Goal: Task Accomplishment & Management: Complete application form

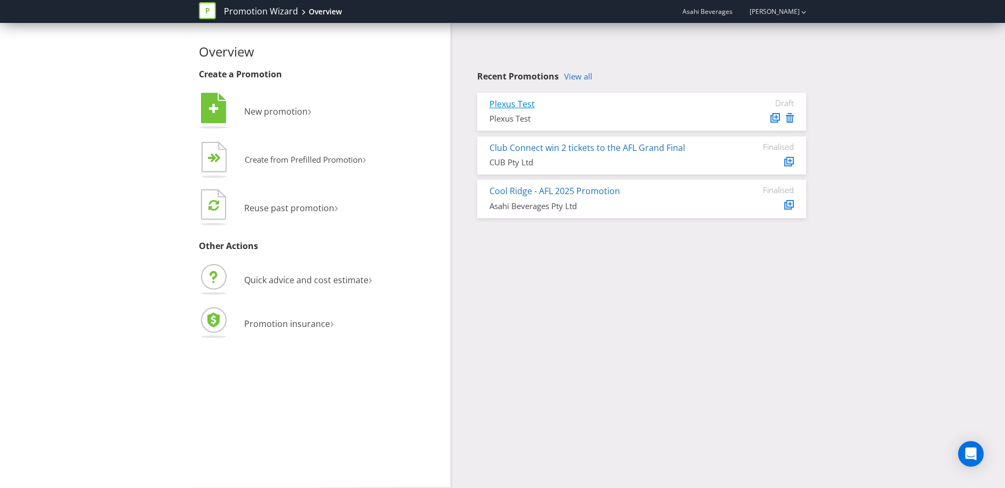
click at [509, 105] on link "Plexus Test" at bounding box center [511, 104] width 45 height 12
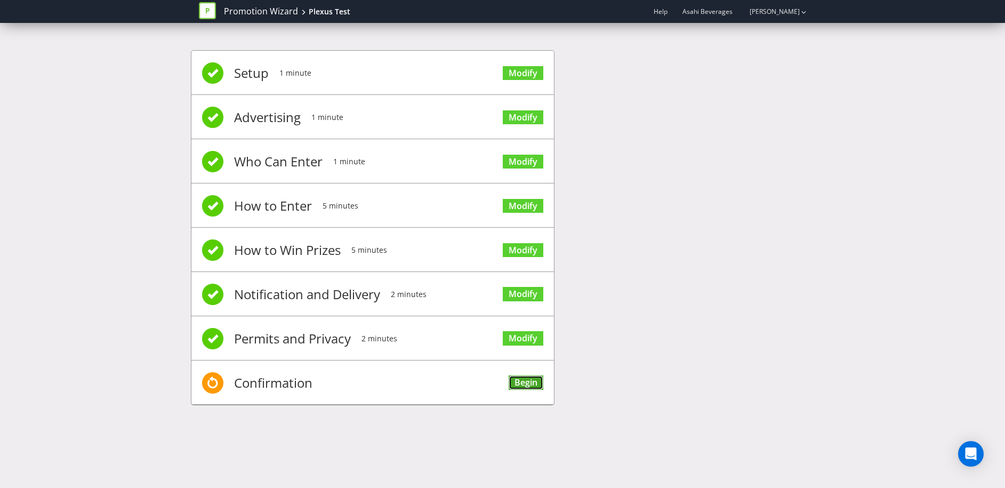
click at [522, 383] on link "Begin" at bounding box center [526, 382] width 35 height 14
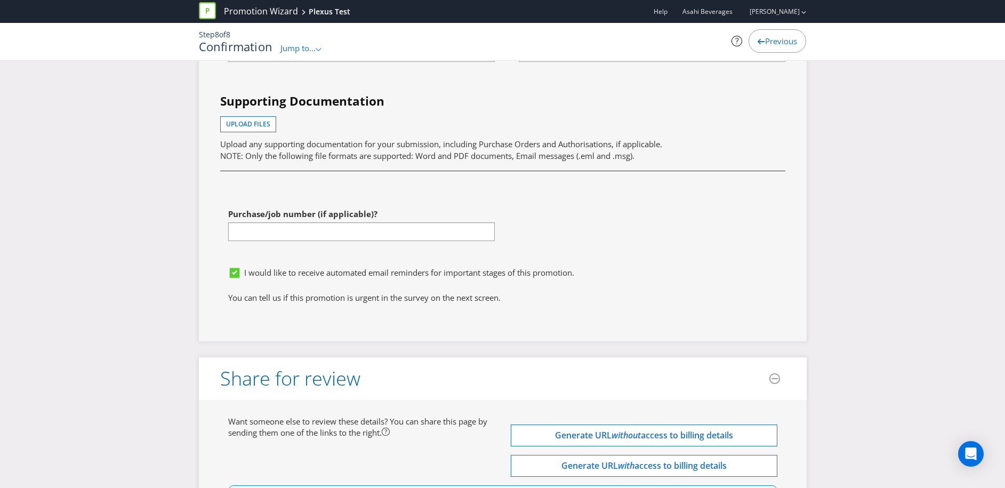
scroll to position [3157, 0]
click at [254, 124] on span "Upload files" at bounding box center [248, 122] width 44 height 9
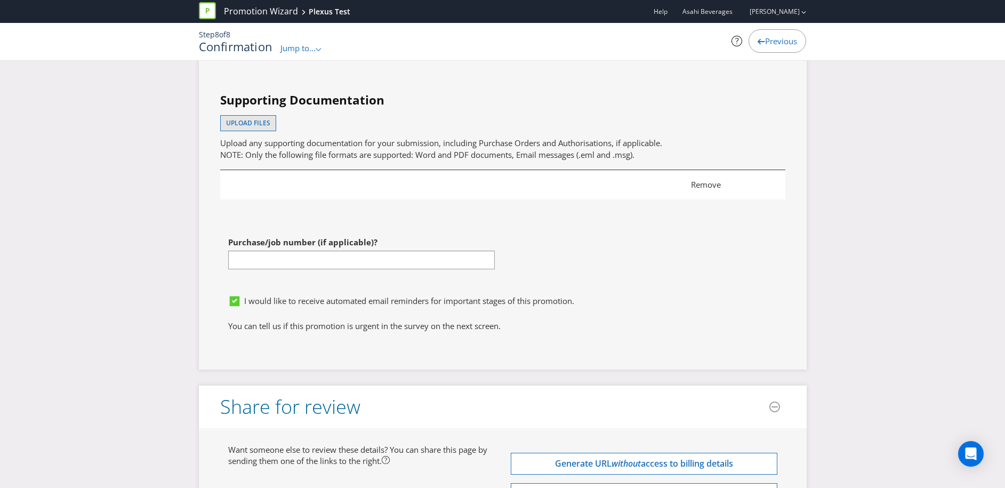
click at [712, 184] on span "Remove" at bounding box center [728, 184] width 90 height 11
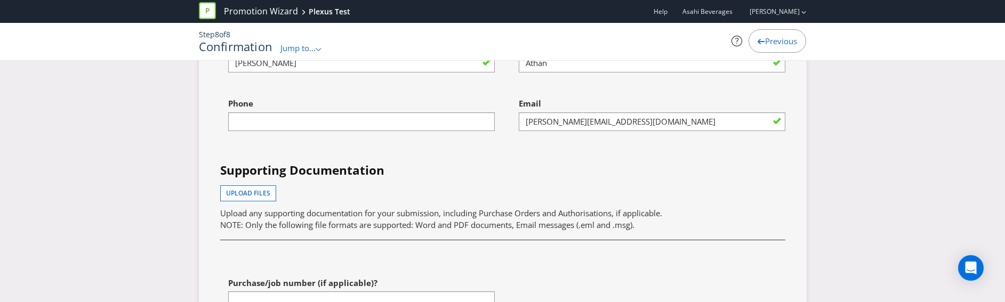
scroll to position [3089, 0]
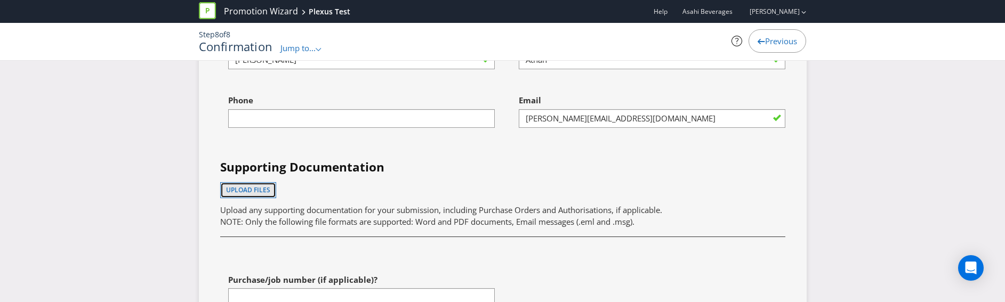
click at [246, 192] on span "Upload files" at bounding box center [248, 190] width 44 height 9
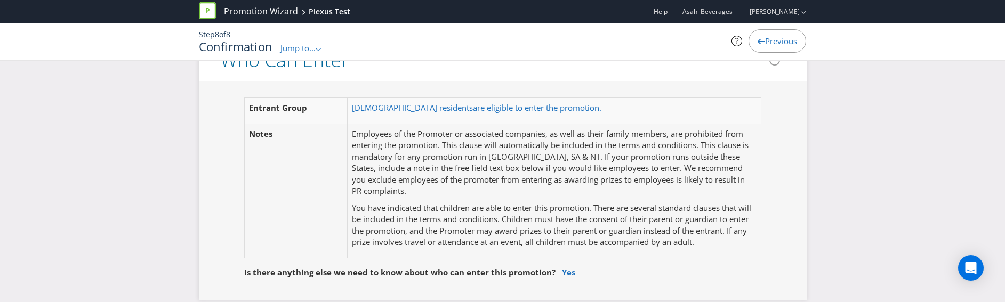
scroll to position [0, 0]
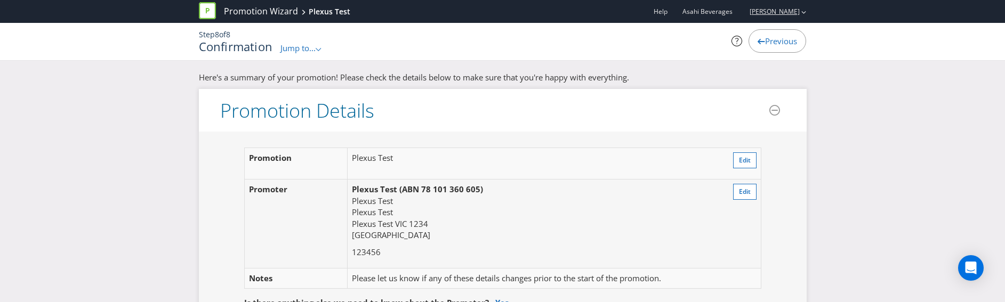
click at [802, 12] on icon "button" at bounding box center [803, 12] width 4 height 3
click at [806, 32] on strong "Logout" at bounding box center [798, 33] width 27 height 11
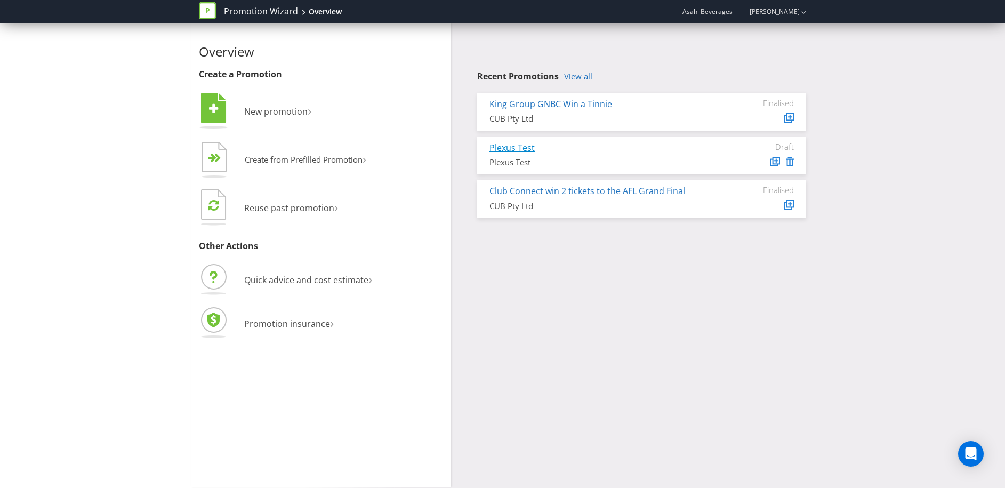
click at [528, 147] on link "Plexus Test" at bounding box center [511, 148] width 45 height 12
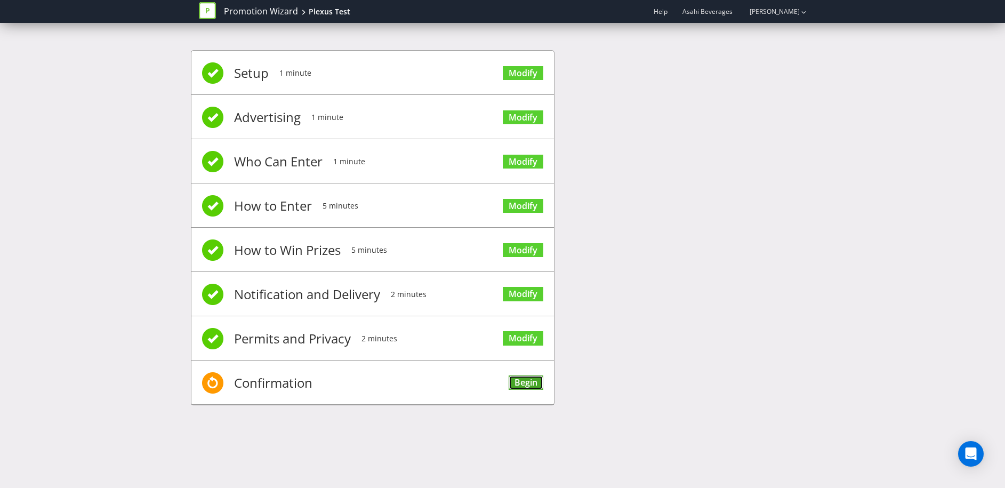
click at [523, 382] on link "Begin" at bounding box center [526, 382] width 35 height 14
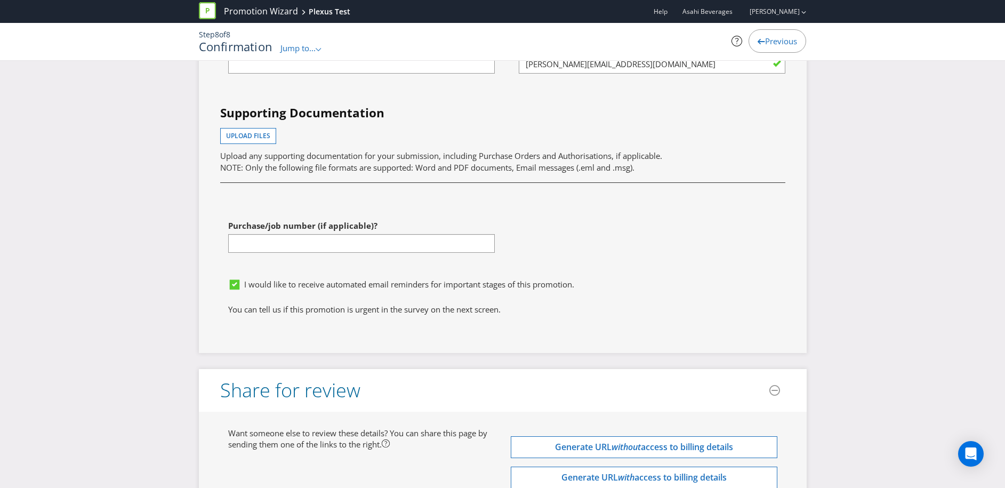
scroll to position [3156, 0]
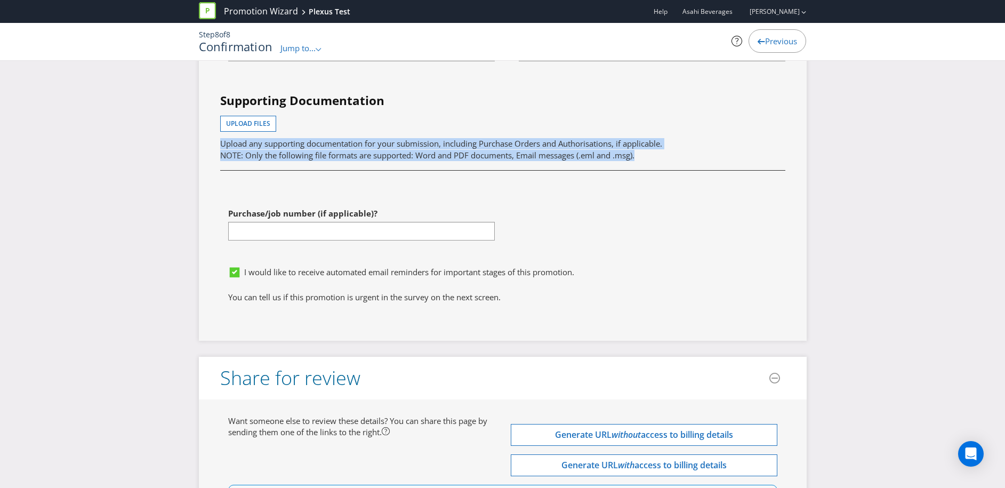
drag, startPoint x: 640, startPoint y: 159, endPoint x: 204, endPoint y: 147, distance: 436.9
drag, startPoint x: 204, startPoint y: 147, endPoint x: 647, endPoint y: 157, distance: 443.2
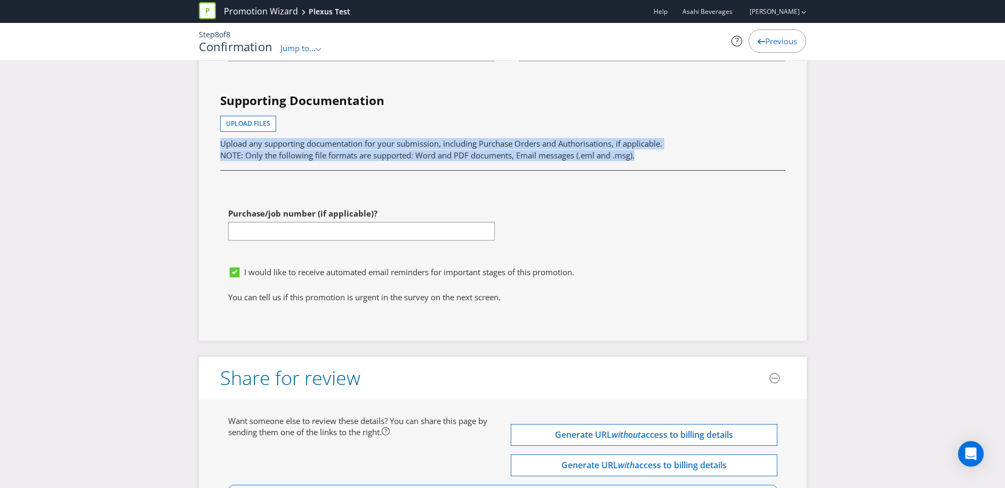
click at [647, 157] on p "Upload any supporting documentation for your submission, including Purchase Ord…" at bounding box center [502, 149] width 565 height 23
drag, startPoint x: 647, startPoint y: 157, endPoint x: 220, endPoint y: 146, distance: 426.7
click at [220, 146] on p "Upload any supporting documentation for your submission, including Purchase Ord…" at bounding box center [502, 149] width 565 height 23
click at [220, 146] on span "Upload any supporting documentation for your submission, including Purchase Ord…" at bounding box center [441, 143] width 442 height 11
drag, startPoint x: 220, startPoint y: 146, endPoint x: 648, endPoint y: 157, distance: 427.8
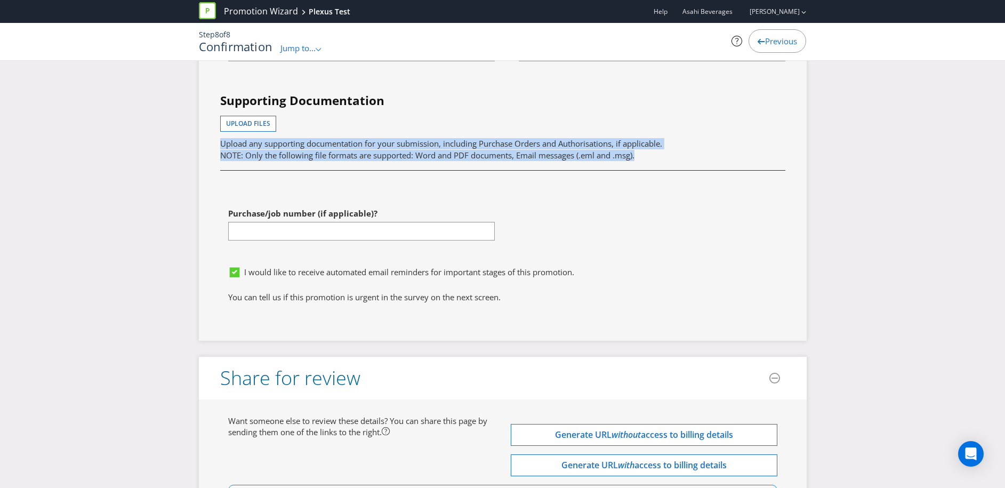
click at [648, 157] on p "Upload any supporting documentation for your submission, including Purchase Ord…" at bounding box center [502, 149] width 565 height 23
drag, startPoint x: 648, startPoint y: 157, endPoint x: 222, endPoint y: 147, distance: 425.6
click at [222, 147] on p "Upload any supporting documentation for your submission, including Purchase Ord…" at bounding box center [502, 149] width 565 height 23
click at [222, 147] on span "Upload any supporting documentation for your submission, including Purchase Ord…" at bounding box center [441, 143] width 442 height 11
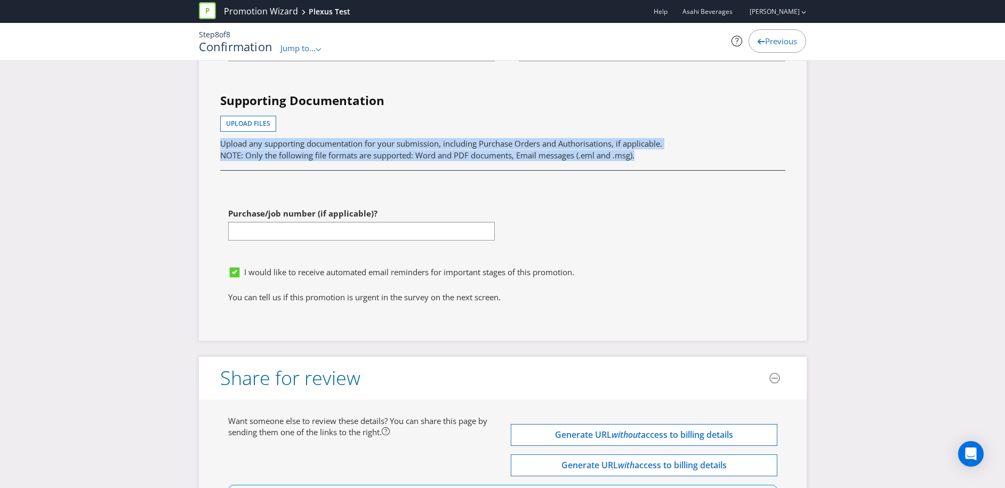
drag, startPoint x: 222, startPoint y: 147, endPoint x: 661, endPoint y: 159, distance: 439.0
click at [661, 159] on p "Upload any supporting documentation for your submission, including Purchase Ord…" at bounding box center [502, 149] width 565 height 23
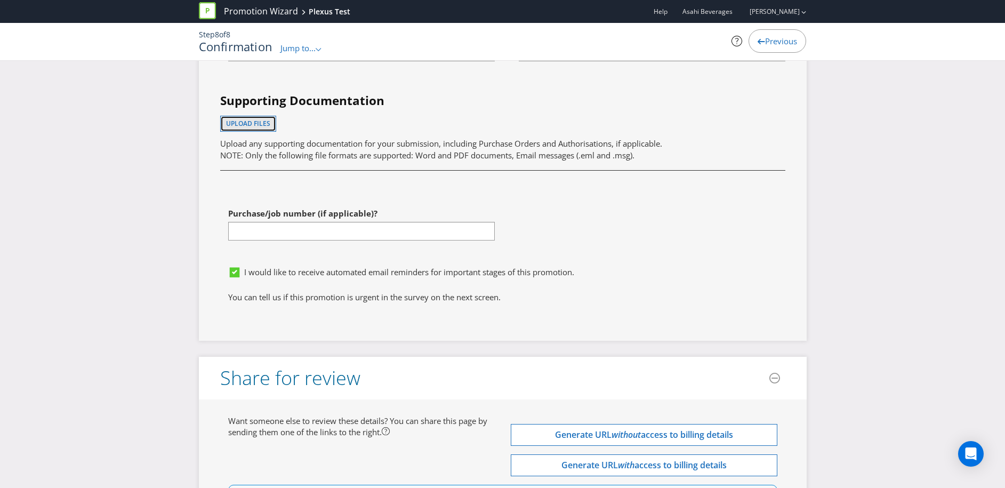
click at [261, 122] on span "Upload files" at bounding box center [248, 123] width 44 height 9
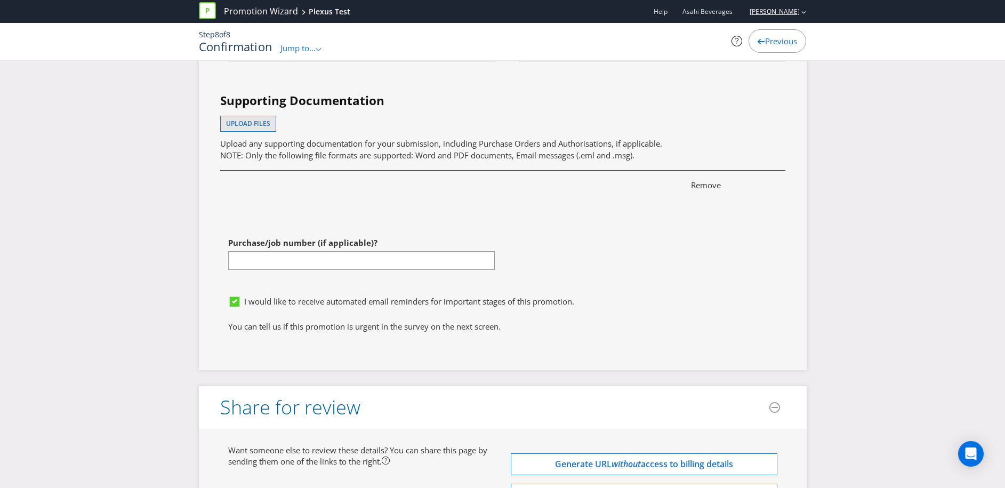
click at [787, 13] on link "[PERSON_NAME]" at bounding box center [769, 11] width 61 height 9
click at [789, 38] on strong "Logout" at bounding box center [798, 33] width 27 height 11
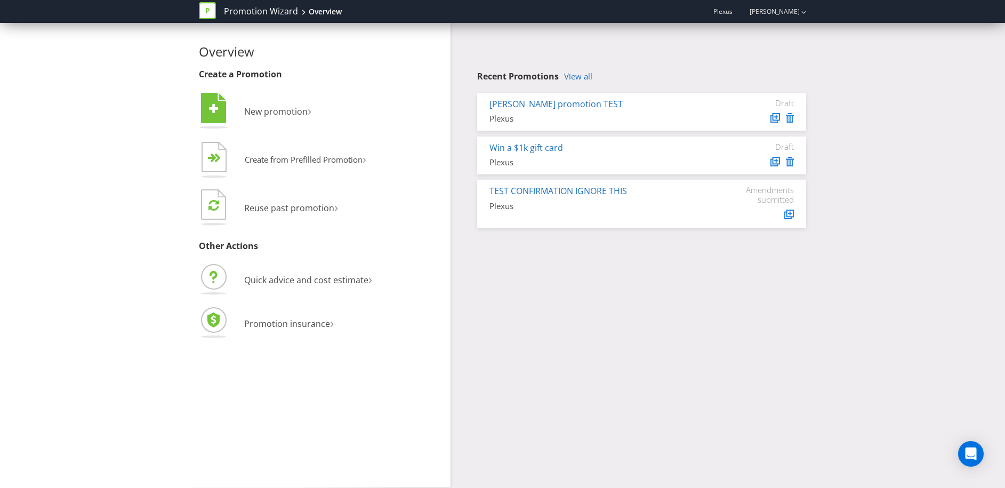
click at [595, 319] on div "Overview Create a Promotion  New promotion ›   Create from Prefilled Promoti…" at bounding box center [503, 255] width 624 height 464
click at [565, 105] on link "[PERSON_NAME] promotion TEST" at bounding box center [555, 104] width 133 height 12
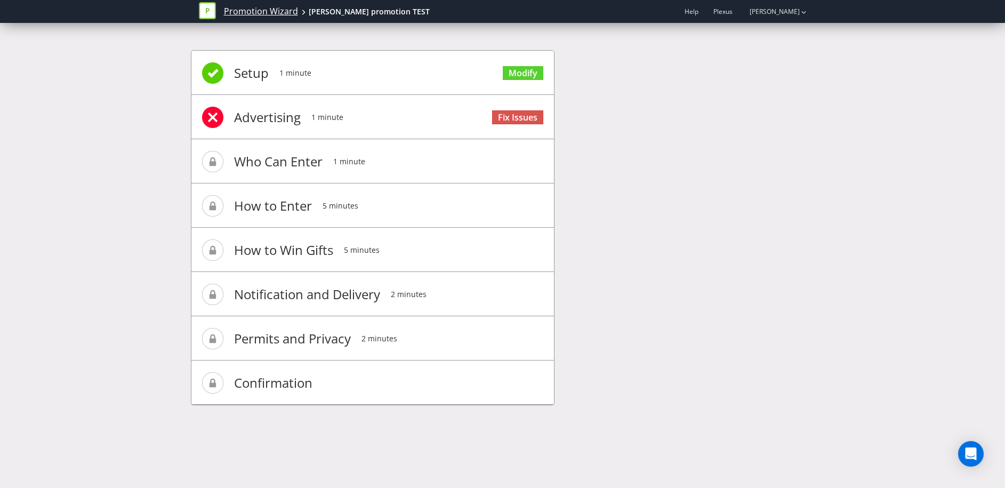
click at [263, 11] on link "Promotion Wizard" at bounding box center [261, 11] width 74 height 12
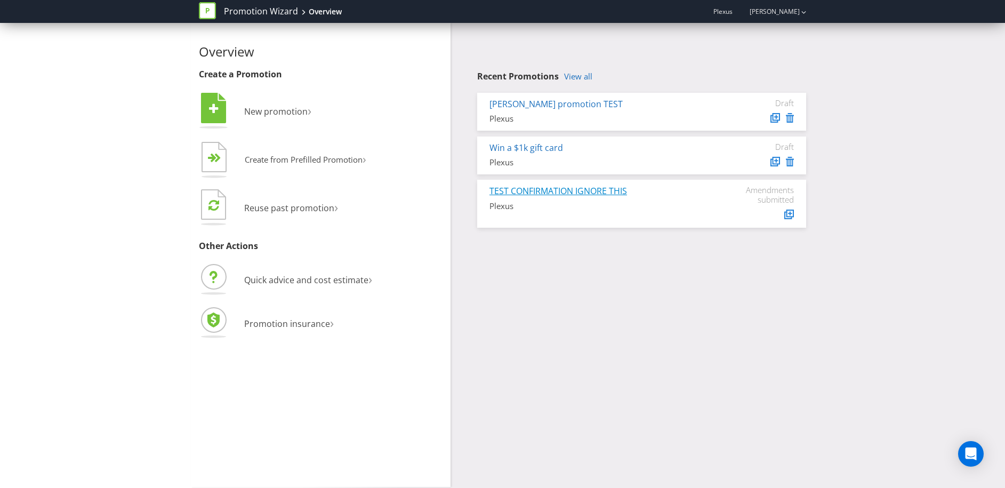
click at [540, 191] on link "TEST CONFIRMATION IGNORE THIS" at bounding box center [558, 191] width 138 height 12
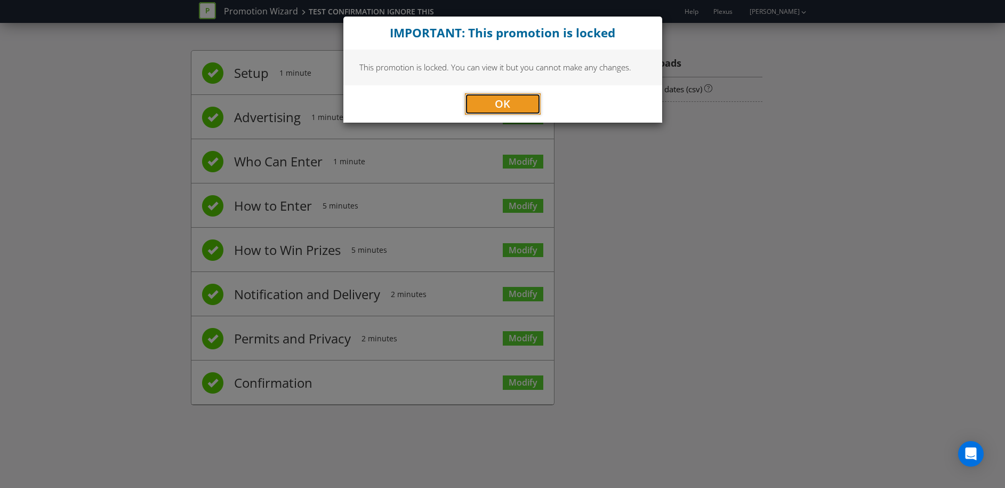
click at [517, 101] on button "OK" at bounding box center [503, 103] width 76 height 21
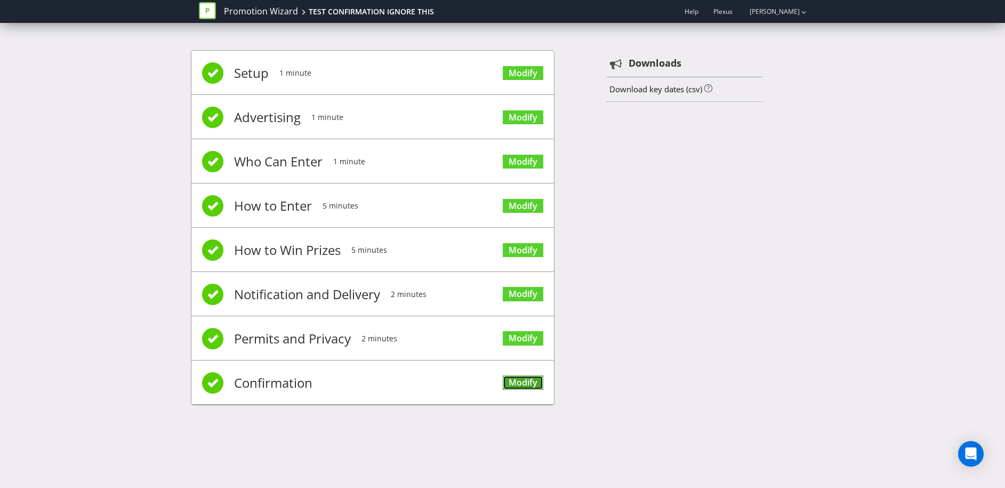
click at [529, 382] on link "Modify" at bounding box center [523, 382] width 41 height 14
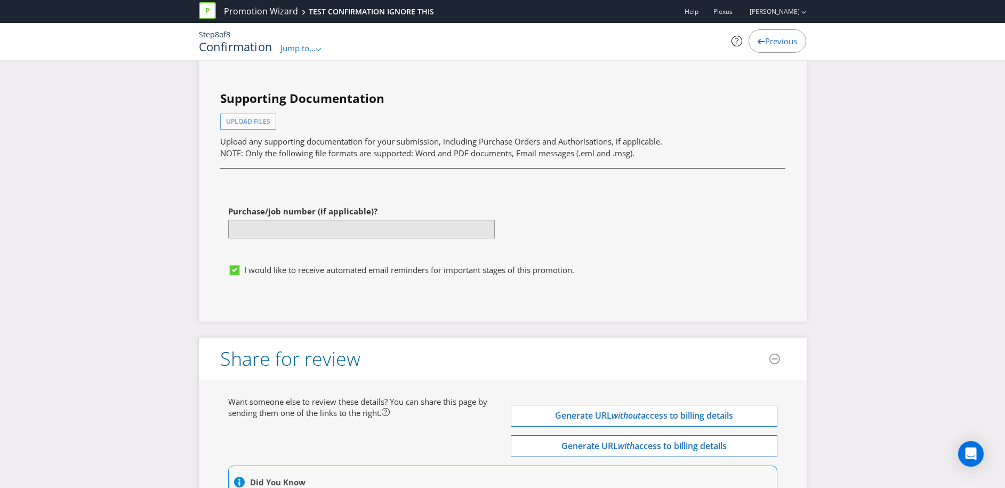
scroll to position [2949, 0]
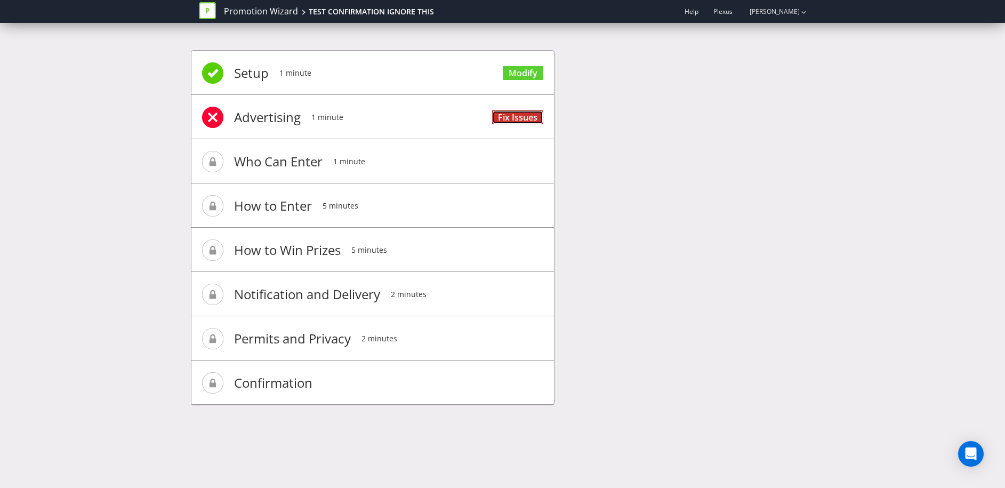
click at [525, 118] on link "Fix Issues" at bounding box center [517, 117] width 51 height 14
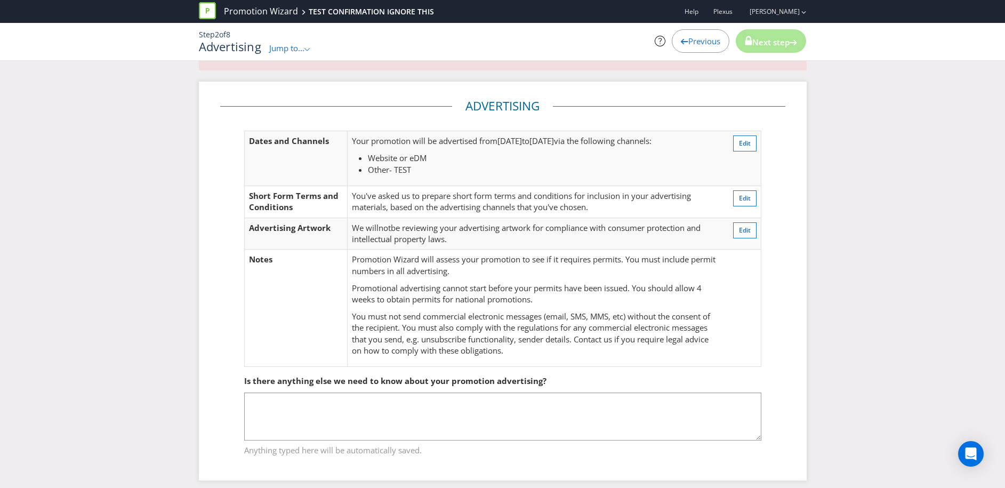
scroll to position [49, 0]
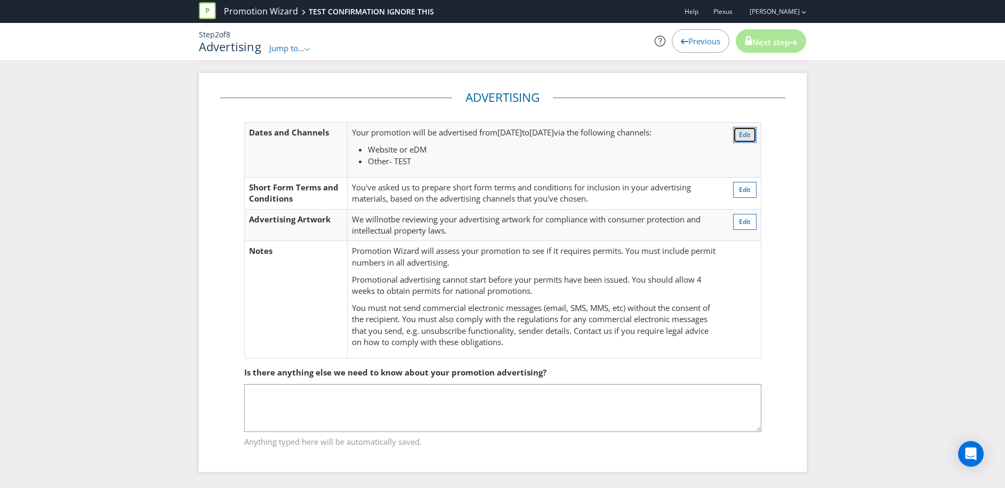
click at [743, 136] on span "Edit" at bounding box center [745, 134] width 12 height 9
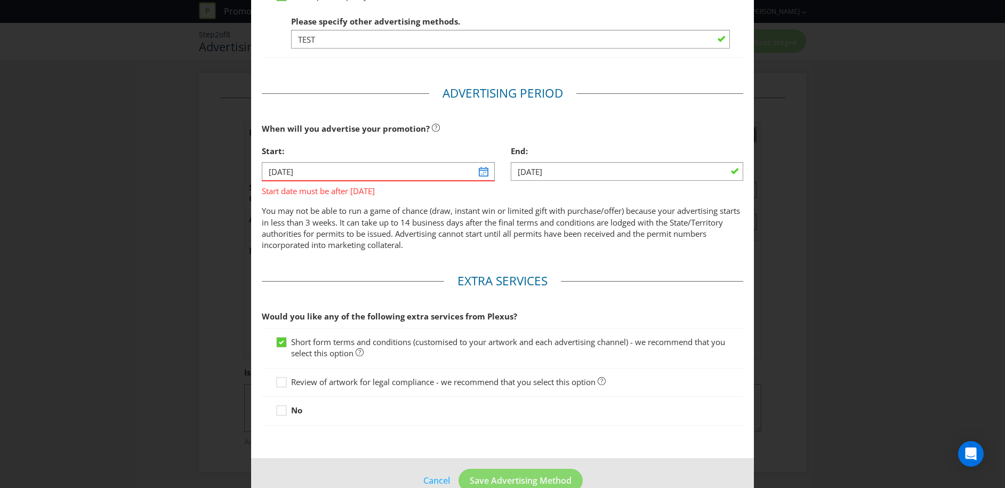
scroll to position [364, 0]
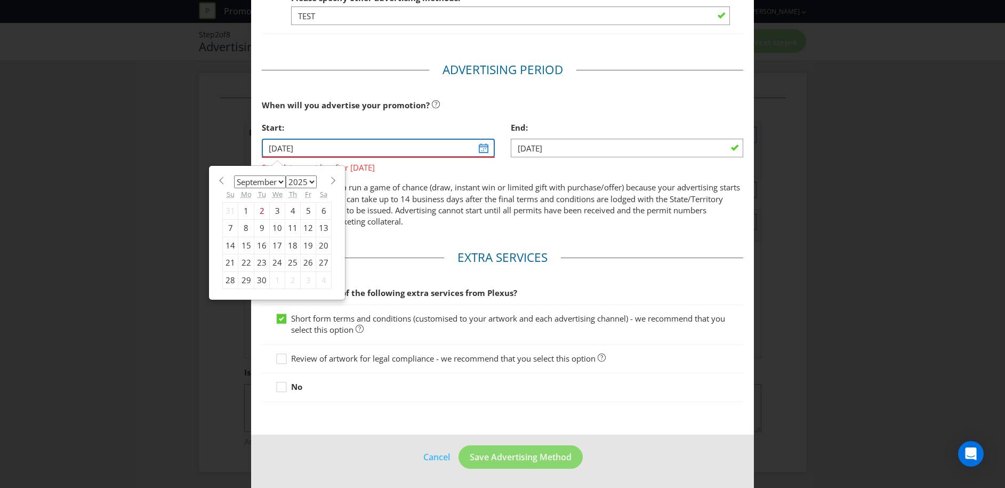
click at [486, 149] on input "31/07/25" at bounding box center [378, 148] width 232 height 19
click at [263, 281] on div "30" at bounding box center [261, 279] width 15 height 17
type input "30/09/25"
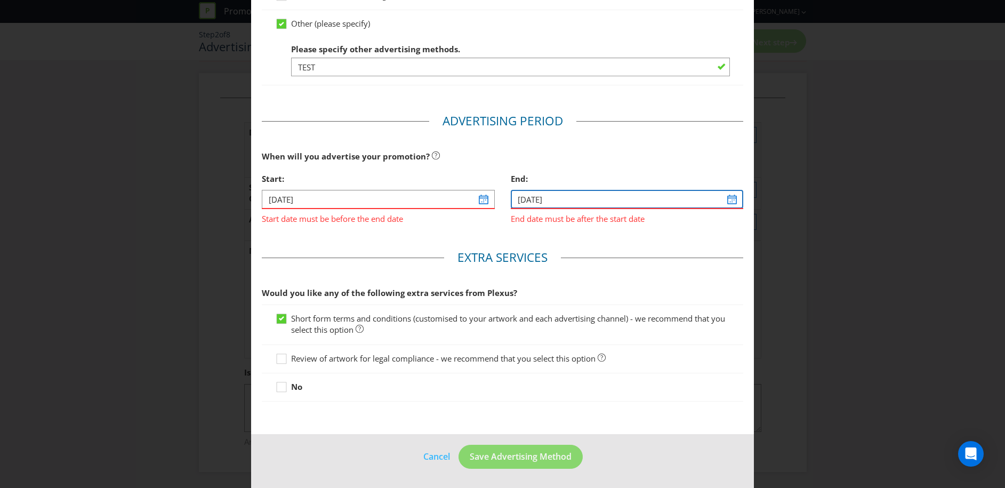
click at [730, 202] on input "01/08/25" at bounding box center [627, 199] width 232 height 19
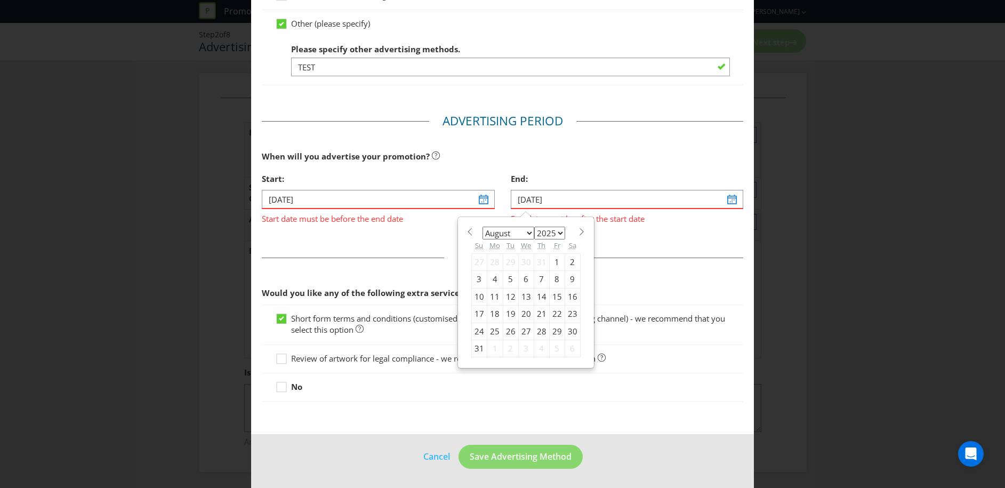
click at [580, 230] on span at bounding box center [582, 232] width 8 height 8
click at [579, 231] on span at bounding box center [582, 232] width 8 height 8
select select "9"
click at [571, 294] on div "18" at bounding box center [572, 296] width 15 height 17
type input "18/10/25"
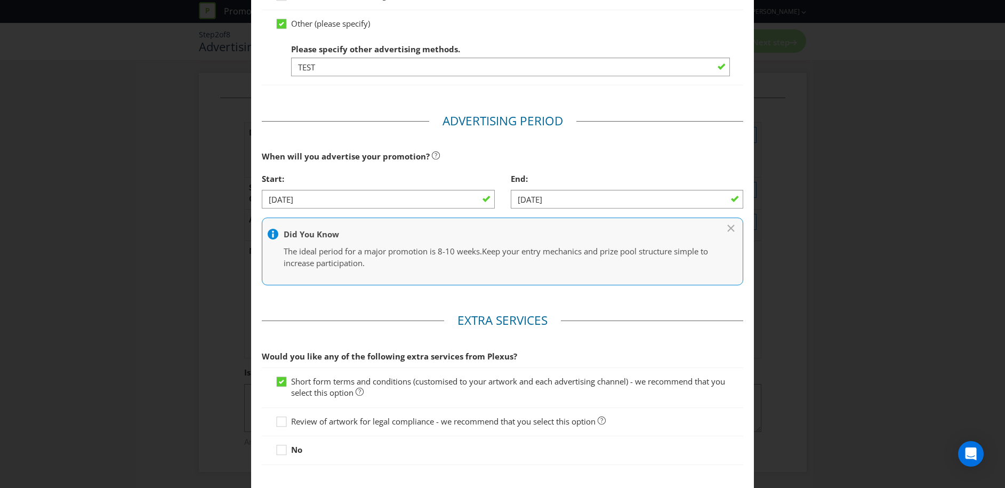
click at [624, 307] on main "Advertising Methods How will your promotion be advertised? Website or eDM You m…" at bounding box center [502, 115] width 503 height 764
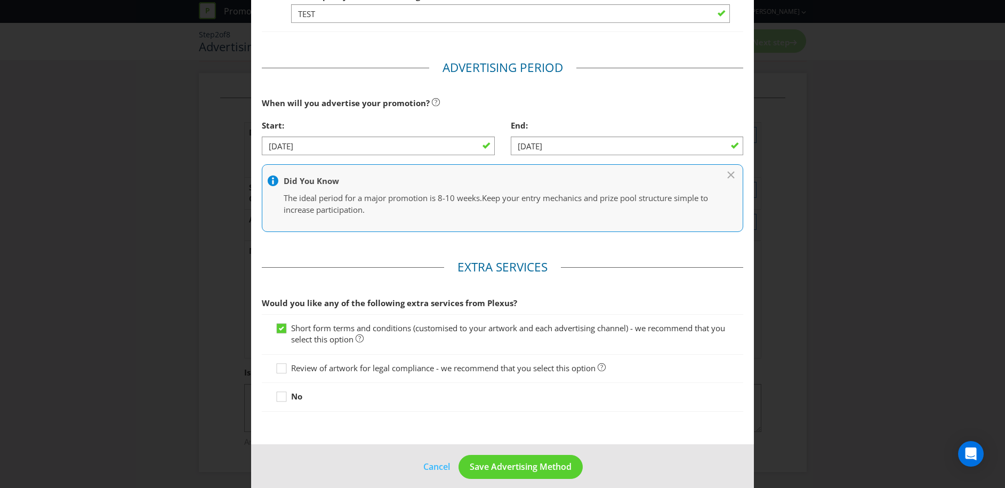
scroll to position [376, 0]
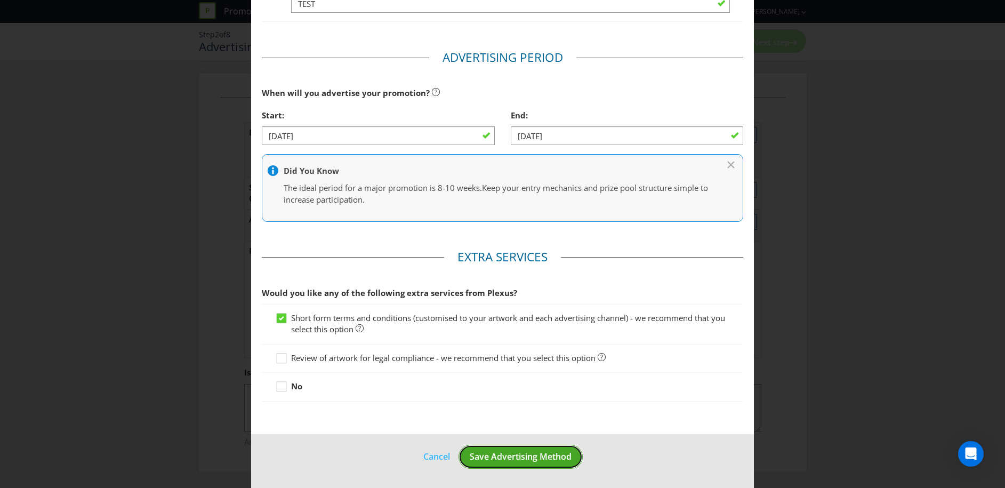
click at [551, 456] on span "Save Advertising Method" at bounding box center [521, 457] width 102 height 12
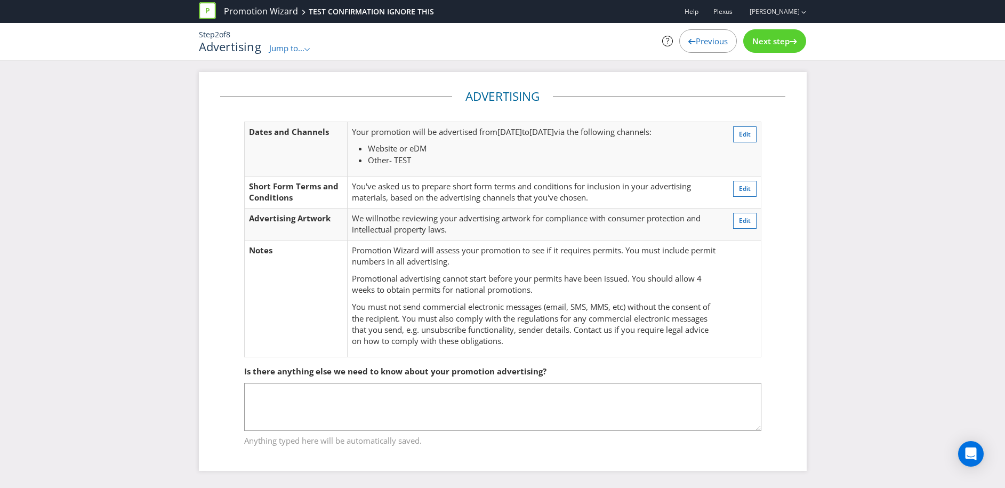
click at [780, 43] on span "Next step" at bounding box center [770, 41] width 37 height 11
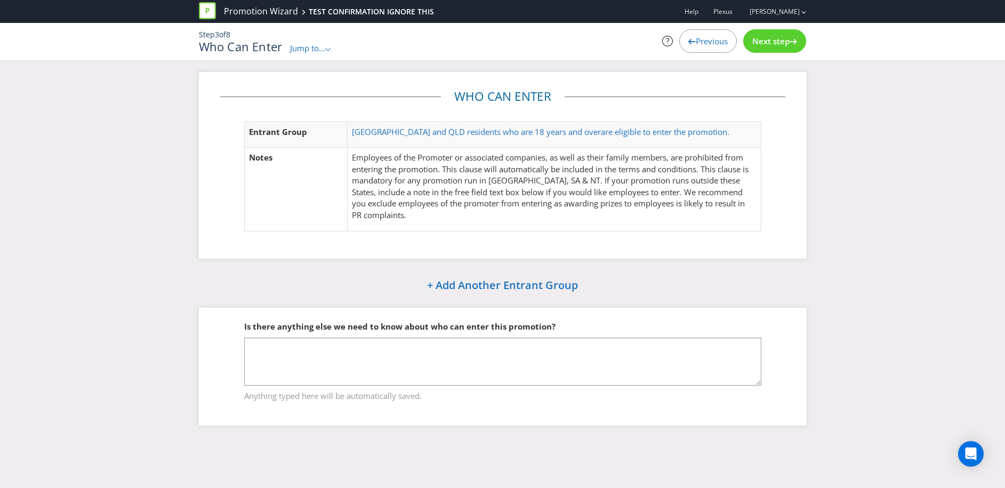
click at [331, 49] on icon ".st0{fill-rule:evenodd;clip-rule:evenodd;}" at bounding box center [327, 49] width 5 height 3
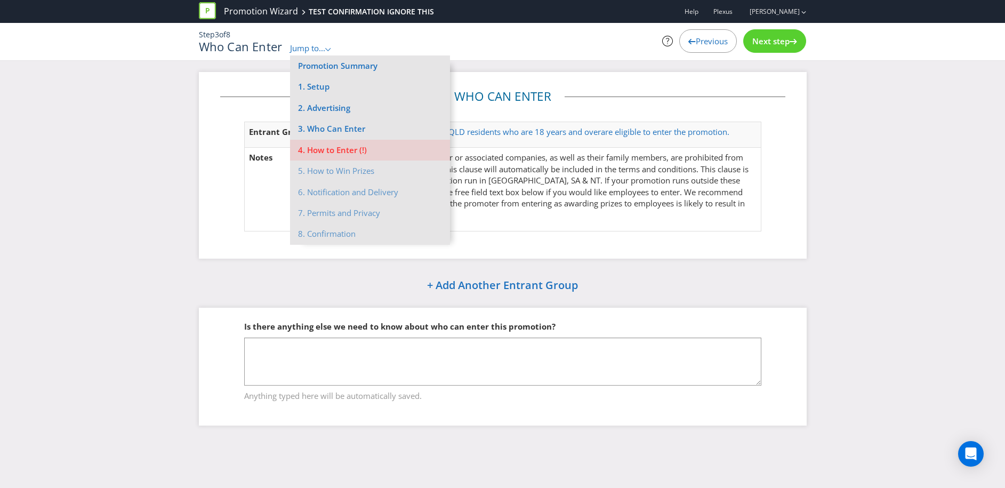
click at [325, 234] on li "8. Confirmation" at bounding box center [370, 233] width 160 height 21
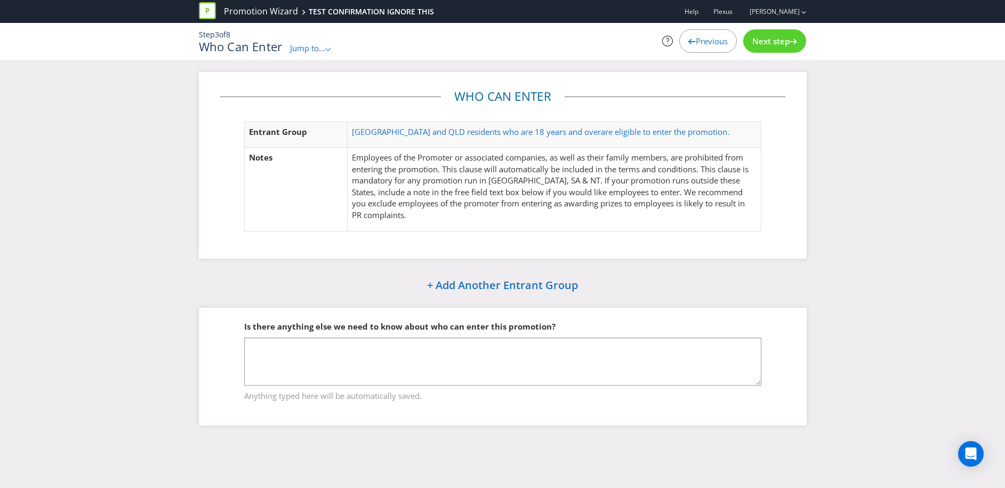
click at [327, 50] on icon ".st0{fill-rule:evenodd;clip-rule:evenodd;}" at bounding box center [327, 49] width 5 height 3
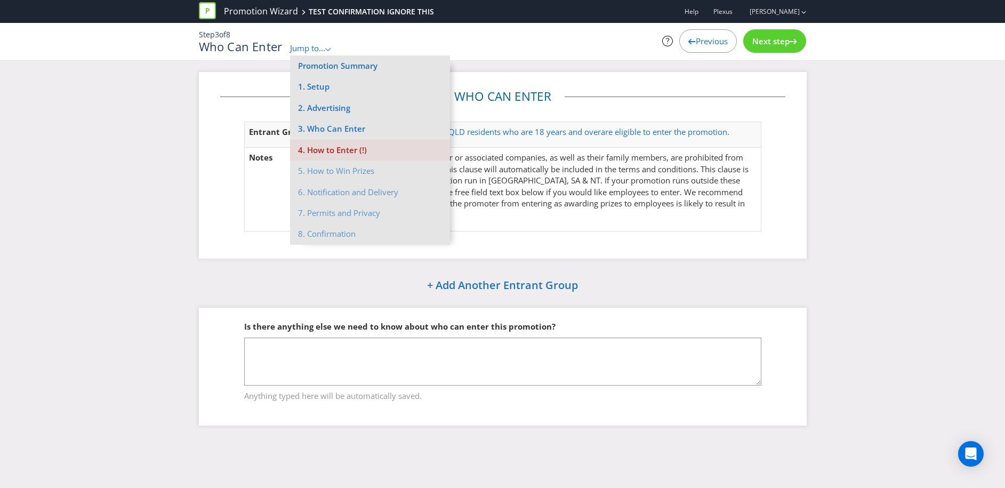
click at [326, 150] on li "4. How to Enter (!)" at bounding box center [370, 150] width 160 height 21
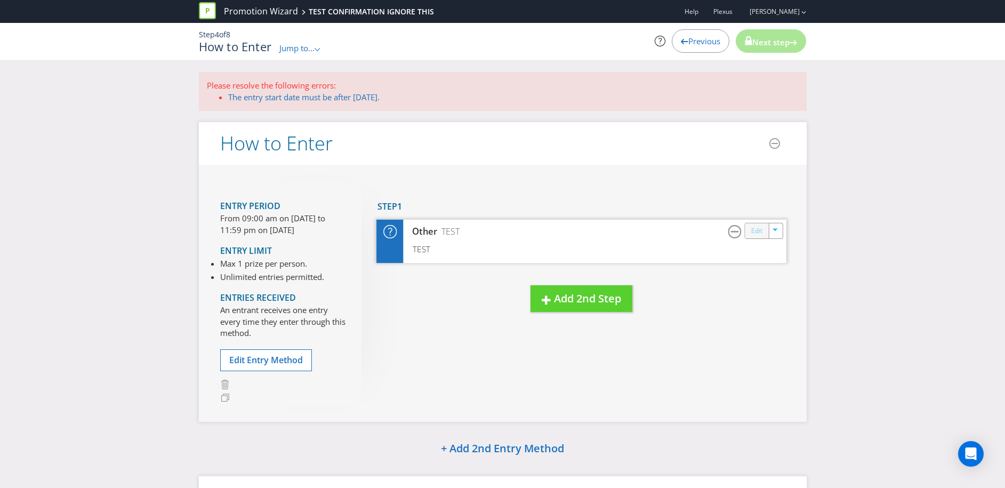
click at [758, 234] on link "Edit" at bounding box center [756, 231] width 11 height 12
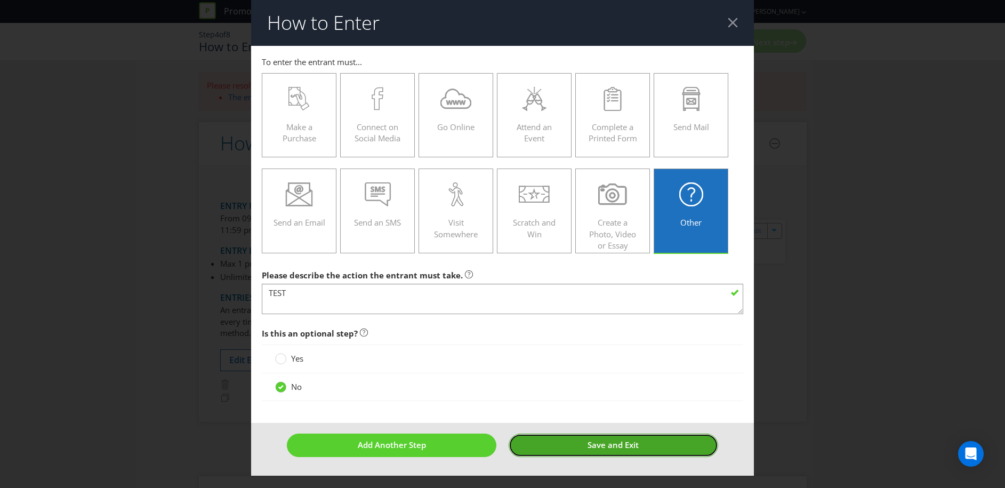
click at [581, 449] on button "Save and Exit" at bounding box center [614, 444] width 210 height 23
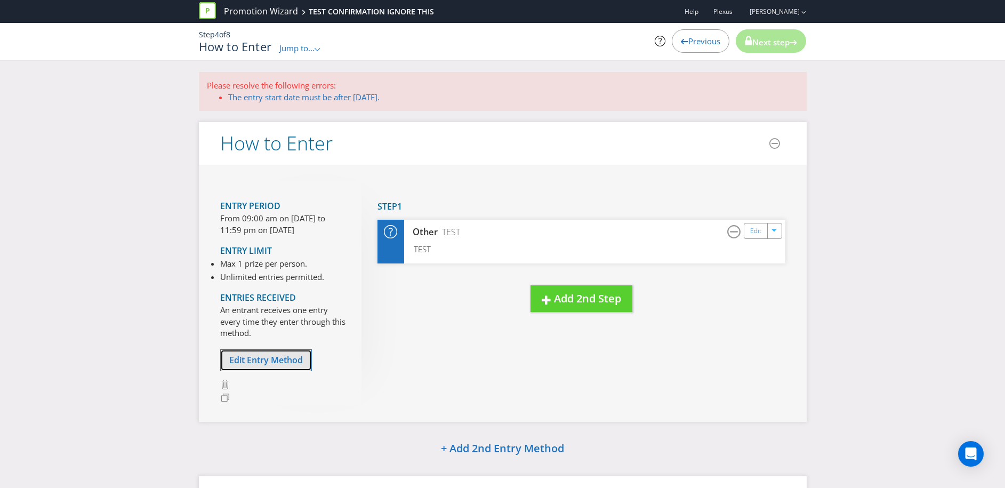
click at [284, 364] on span "Edit Entry Method" at bounding box center [266, 360] width 74 height 12
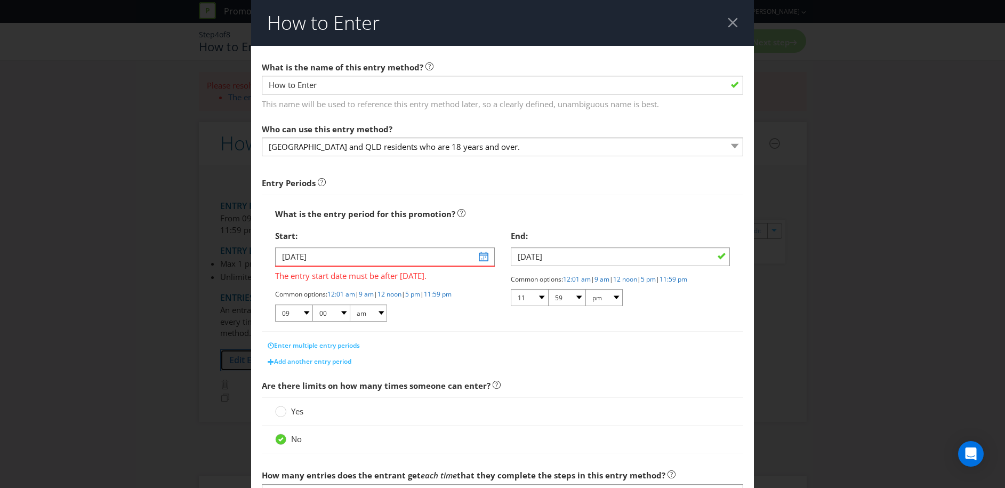
scroll to position [181, 0]
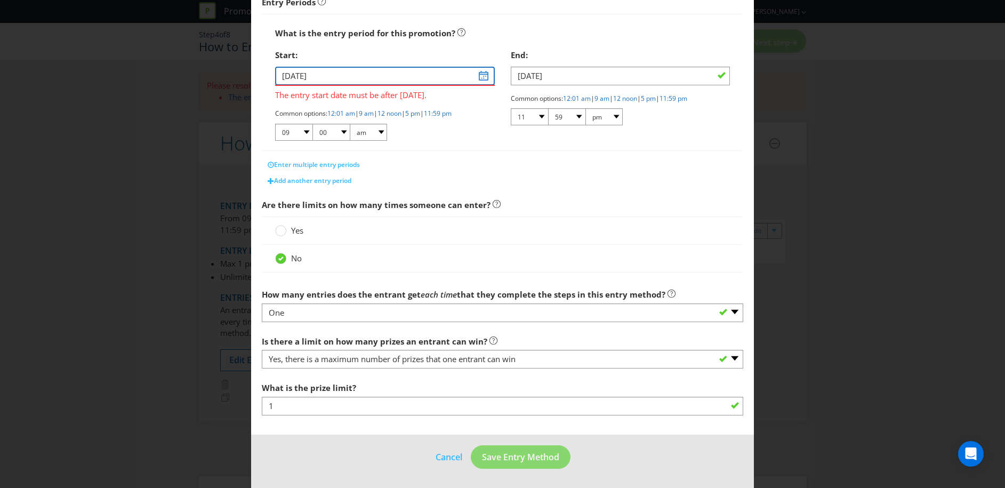
click at [483, 75] on input "31/07/25" at bounding box center [384, 76] width 219 height 19
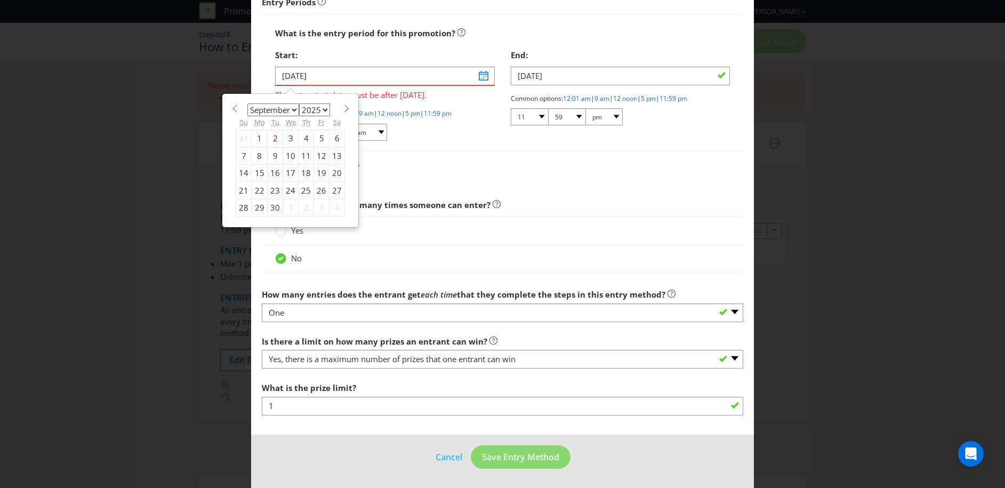
click at [292, 190] on div "24" at bounding box center [290, 190] width 15 height 17
type input "24/09/25"
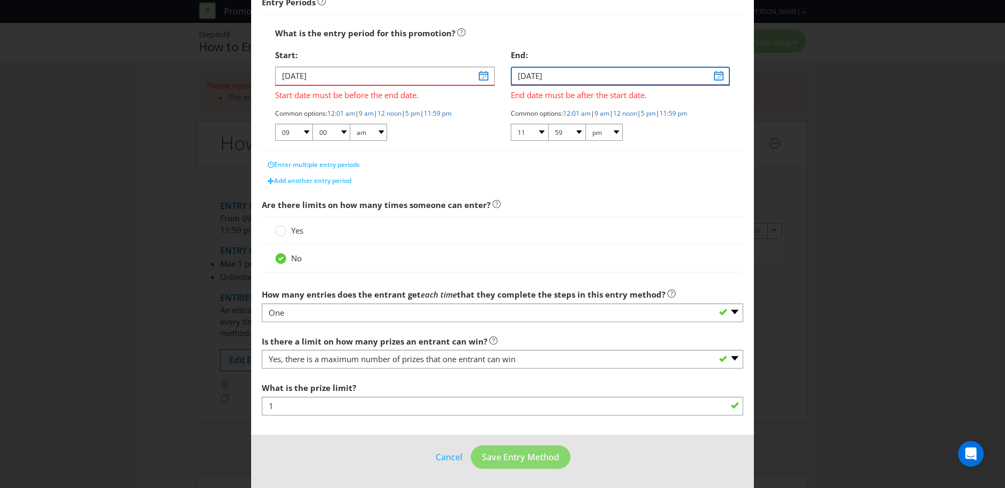
click at [716, 77] on input "01/08/25" at bounding box center [620, 76] width 219 height 19
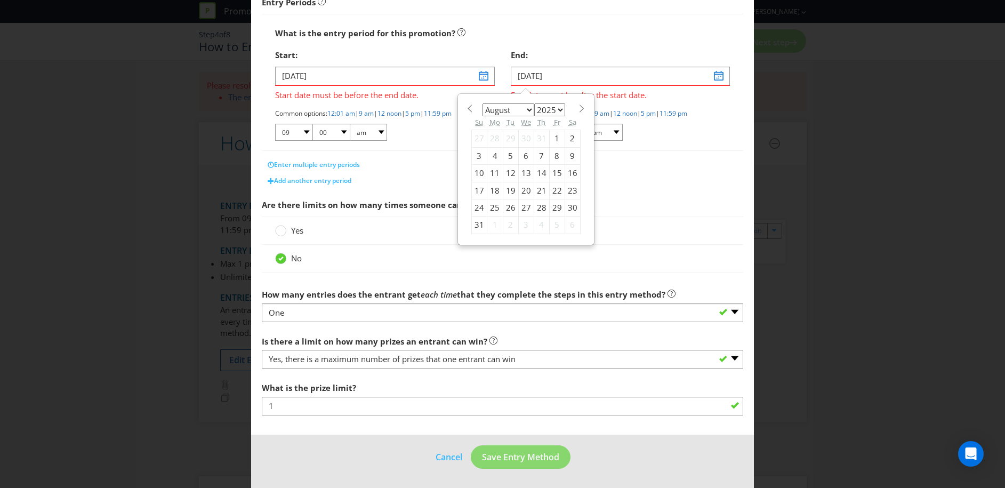
click at [555, 206] on div "29" at bounding box center [556, 207] width 15 height 17
type input "29/08/25"
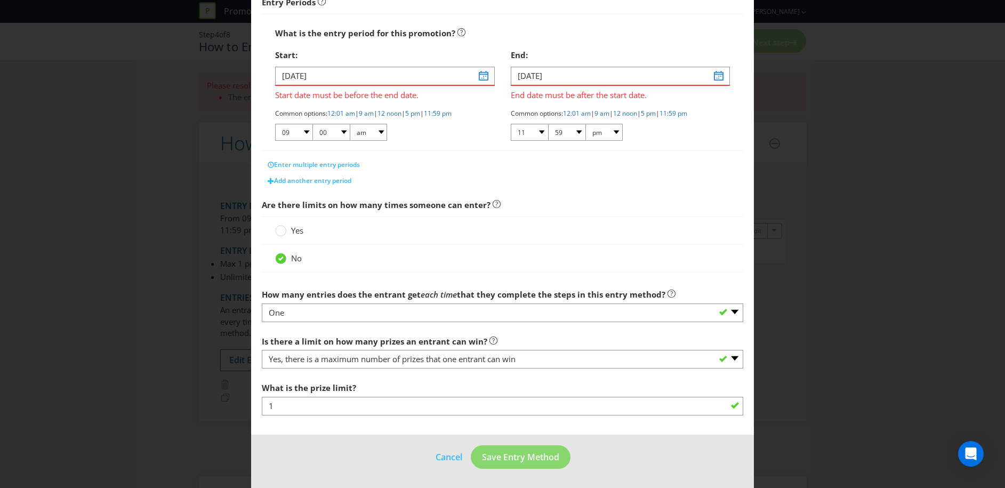
click at [648, 166] on div "Enter multiple entry periods" at bounding box center [502, 165] width 481 height 16
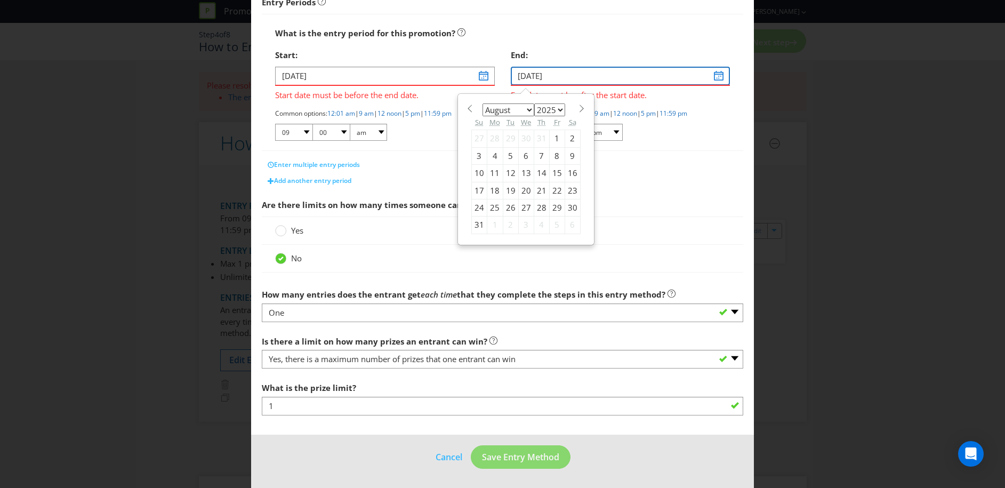
click at [720, 77] on input "29/08/25" at bounding box center [620, 76] width 219 height 19
click at [578, 109] on span at bounding box center [582, 109] width 8 height 8
select select "8"
click at [493, 209] on div "29" at bounding box center [495, 207] width 16 height 17
type input "29/09/25"
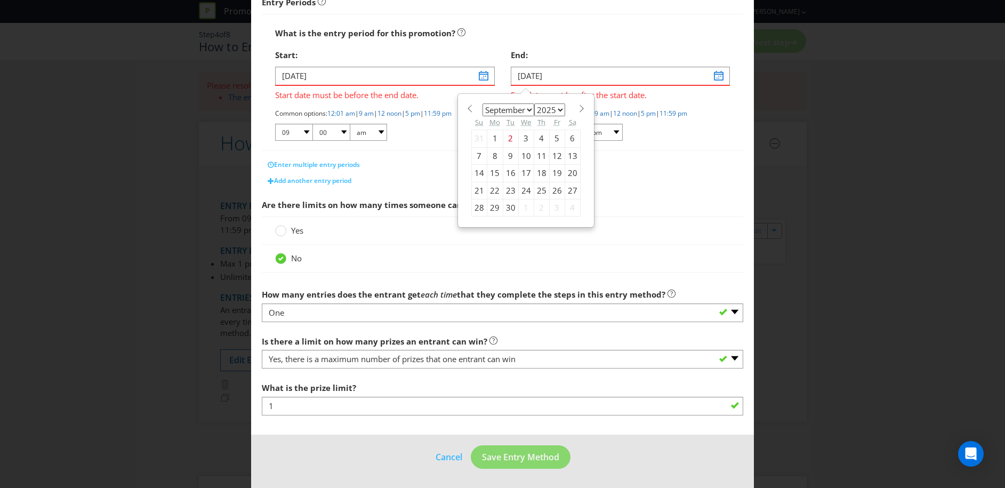
scroll to position [166, 0]
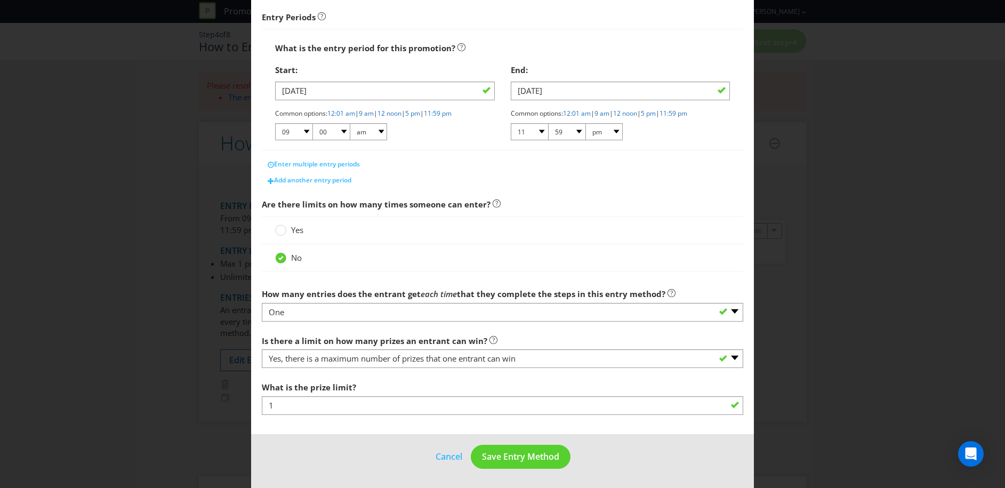
click at [592, 210] on span "Are there limits on how many times someone can enter?" at bounding box center [502, 205] width 481 height 22
click at [531, 455] on span "Save Entry Method" at bounding box center [520, 457] width 77 height 12
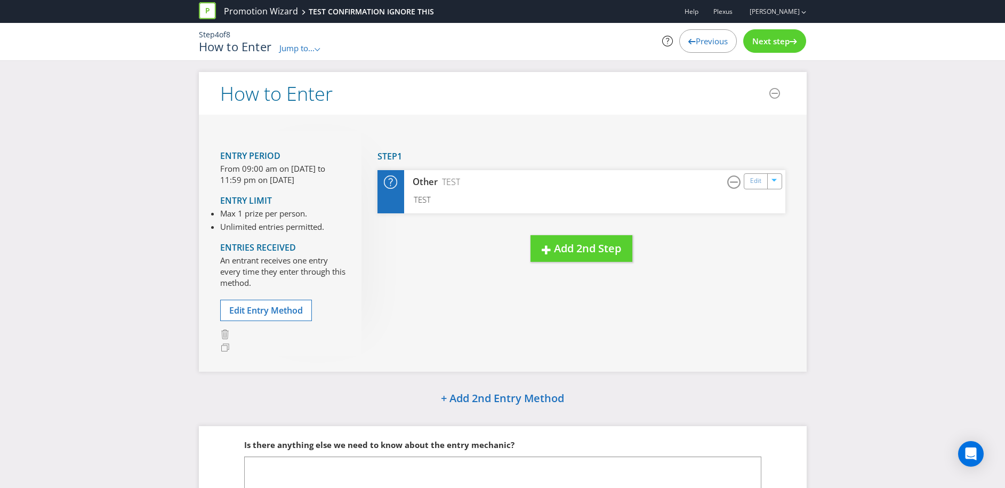
click at [315, 48] on span "Jump to..." at bounding box center [296, 48] width 35 height 11
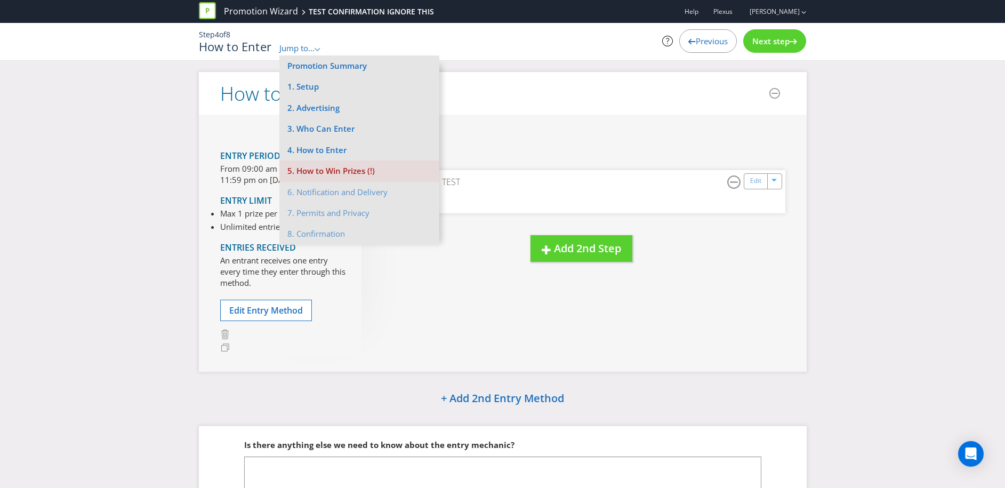
click at [323, 168] on li "5. How to Win Prizes (!)" at bounding box center [359, 170] width 160 height 21
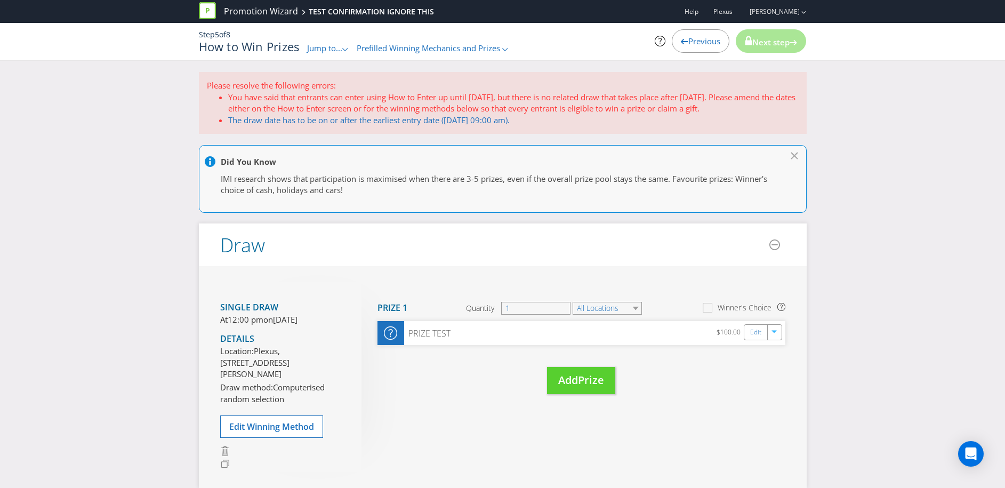
click at [699, 42] on span "Previous" at bounding box center [704, 41] width 32 height 11
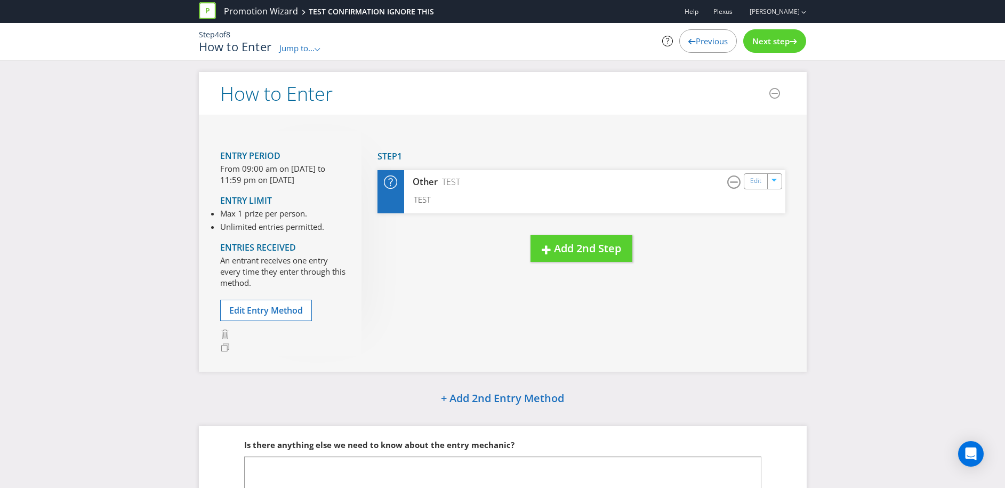
click at [320, 49] on icon ".st0{fill-rule:evenodd;clip-rule:evenodd;}" at bounding box center [317, 49] width 5 height 3
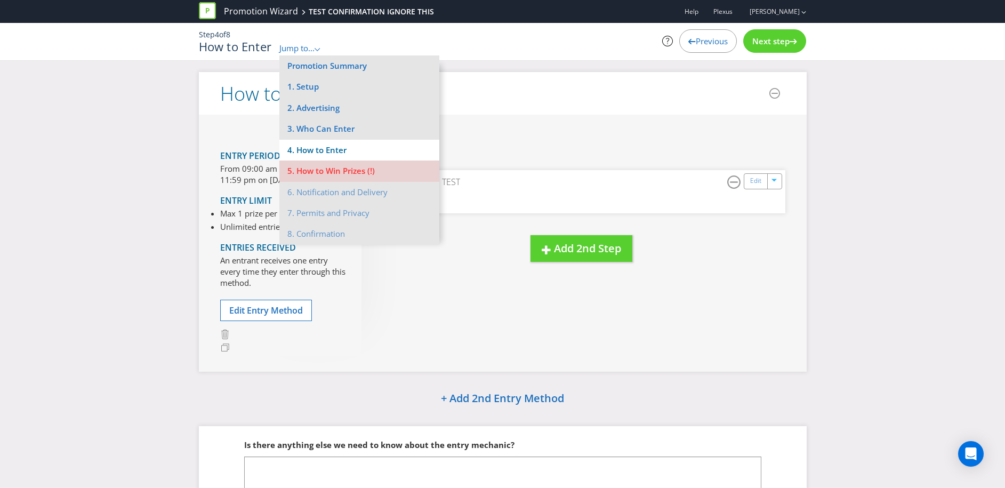
click at [328, 150] on li "4. How to Enter" at bounding box center [359, 150] width 160 height 21
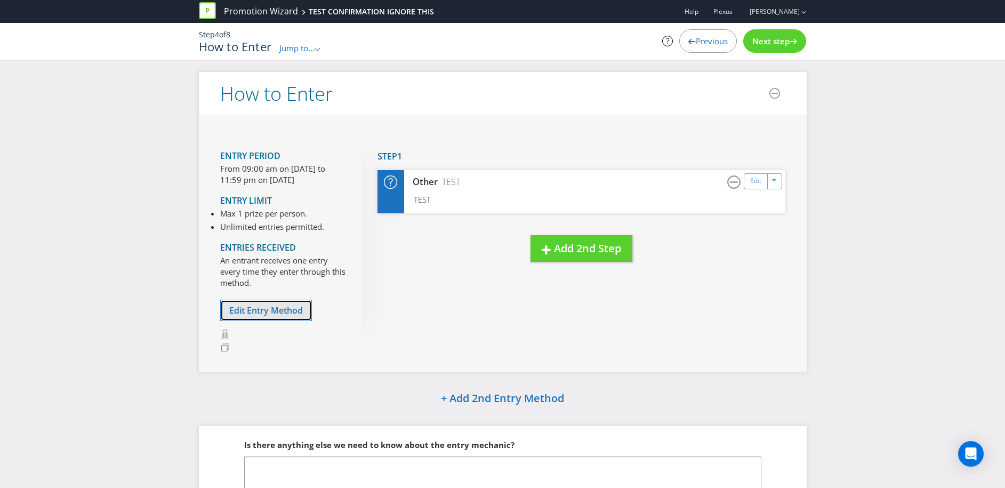
click at [258, 309] on span "Edit Entry Method" at bounding box center [266, 310] width 74 height 12
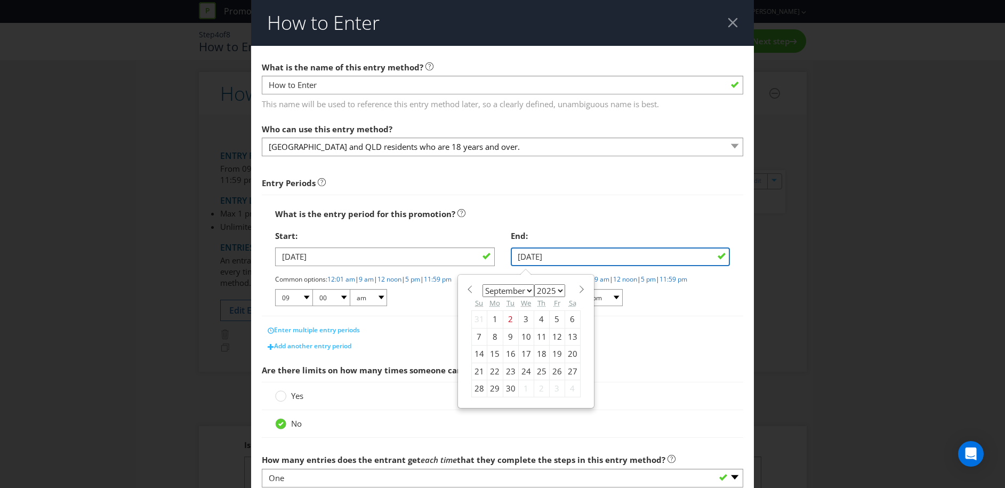
click at [720, 256] on input "29/09/25" at bounding box center [620, 256] width 219 height 19
click at [580, 288] on span at bounding box center [582, 289] width 8 height 8
select select "9"
click at [542, 351] on div "16" at bounding box center [541, 354] width 15 height 17
type input "16/10/25"
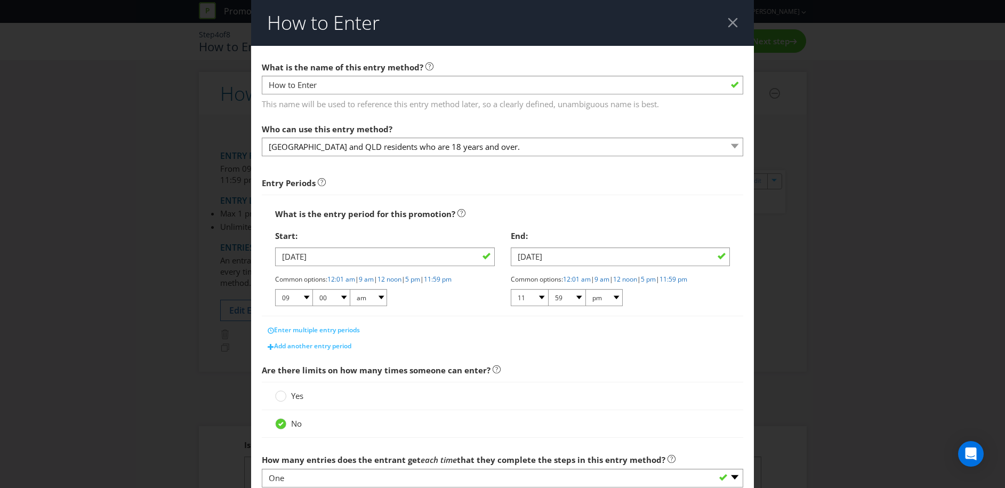
click at [584, 351] on div "Add another entry period" at bounding box center [502, 346] width 481 height 16
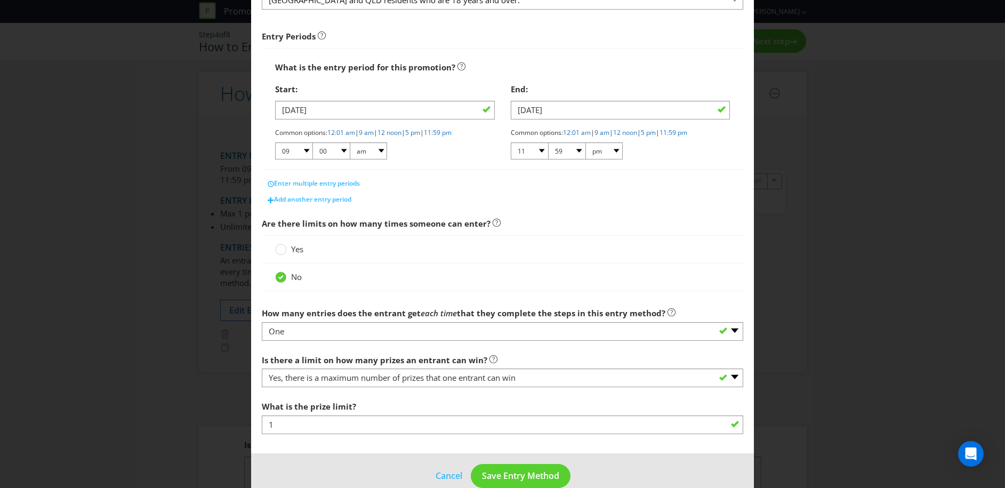
scroll to position [166, 0]
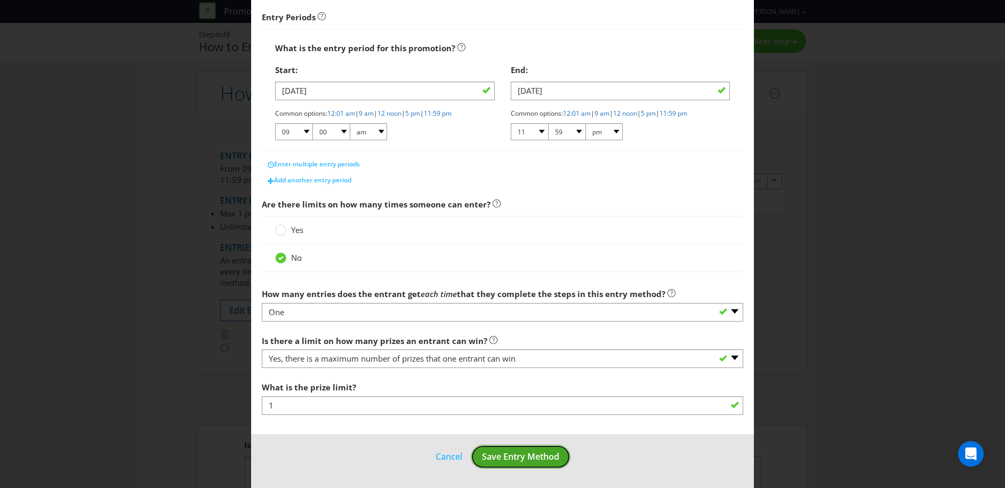
click at [528, 459] on span "Save Entry Method" at bounding box center [520, 457] width 77 height 12
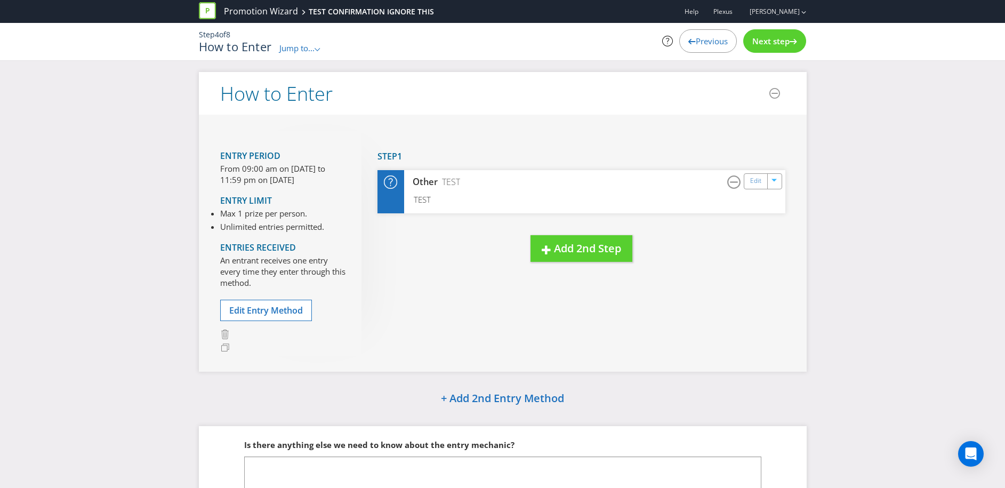
click at [319, 47] on div ".st0{fill-rule:evenodd;clip-rule:evenodd;}" at bounding box center [318, 48] width 6 height 11
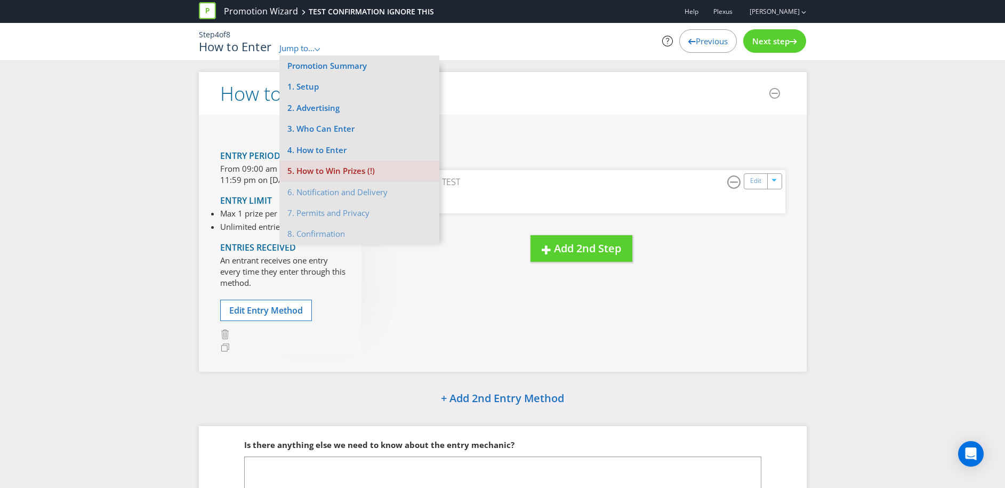
click at [324, 172] on li "5. How to Win Prizes (!)" at bounding box center [359, 170] width 160 height 21
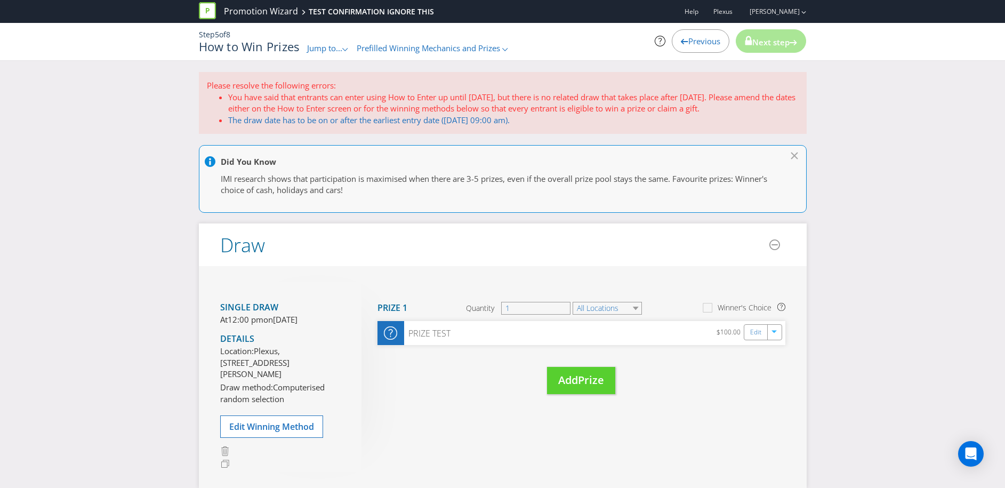
click at [392, 51] on span "Prefilled Winning Mechanics and Prizes" at bounding box center [428, 48] width 143 height 11
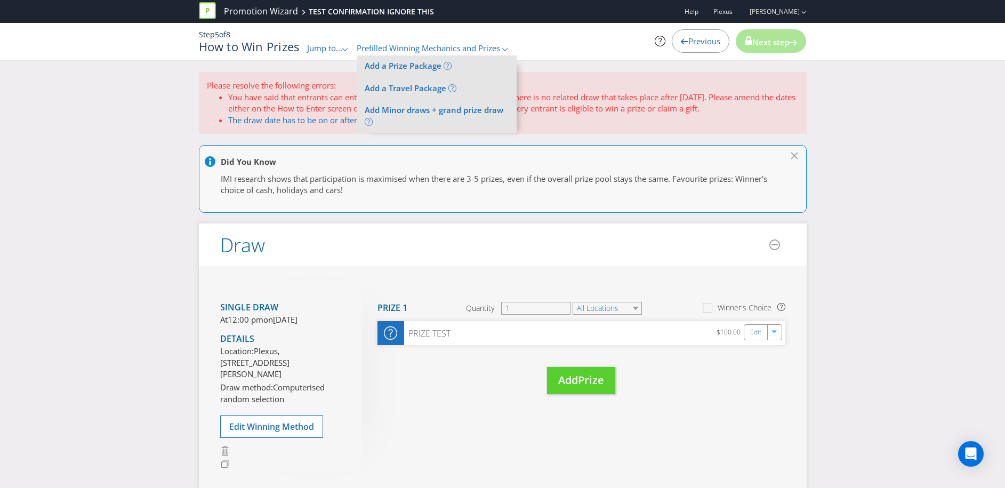
click at [341, 51] on span "Jump to..." at bounding box center [324, 48] width 35 height 11
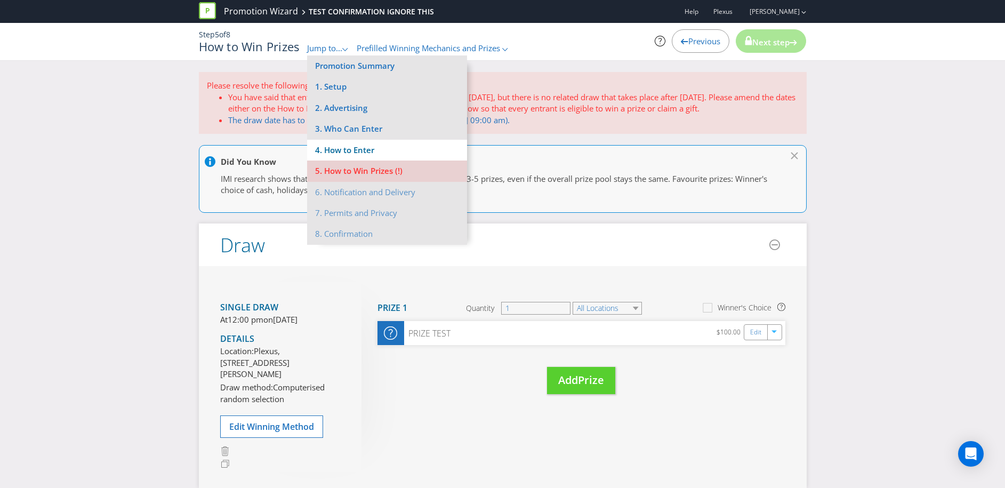
click at [338, 153] on li "4. How to Enter" at bounding box center [387, 150] width 160 height 21
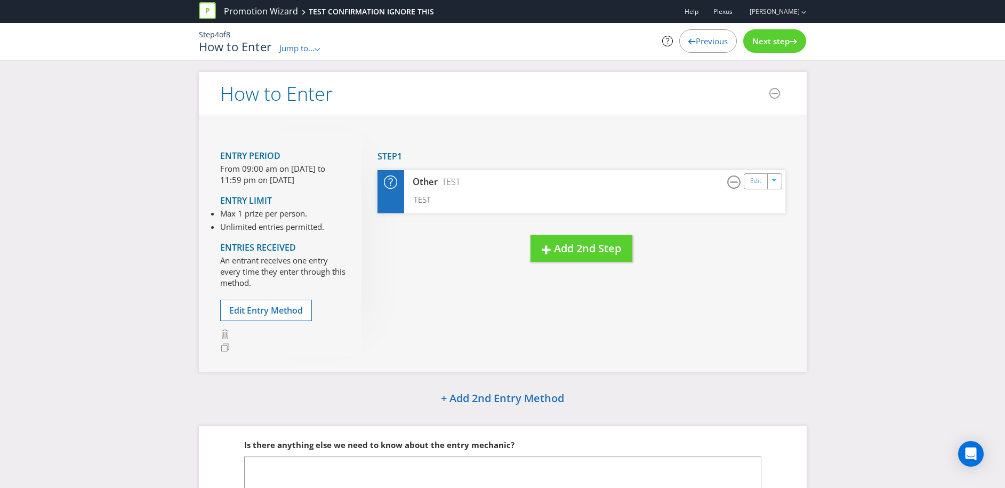
click at [318, 49] on icon at bounding box center [317, 49] width 5 height 3
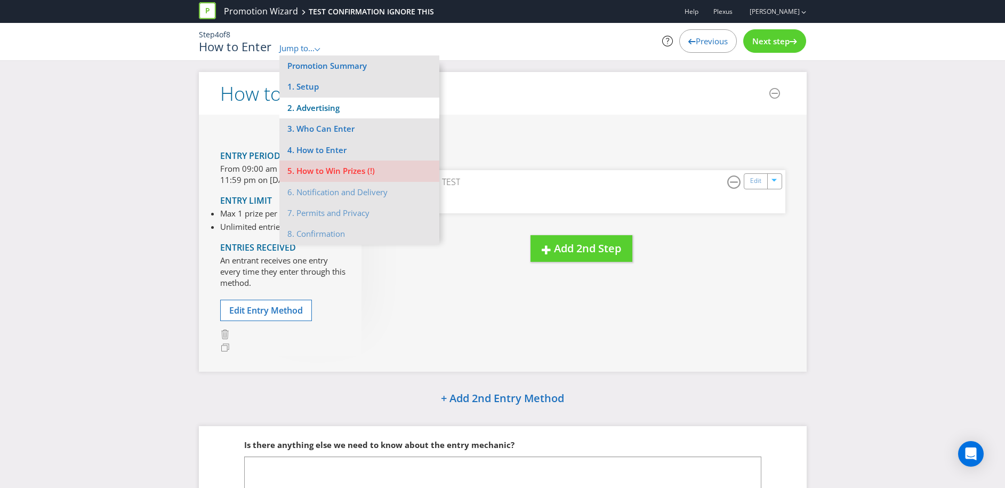
click at [320, 108] on li "2. Advertising" at bounding box center [359, 108] width 160 height 21
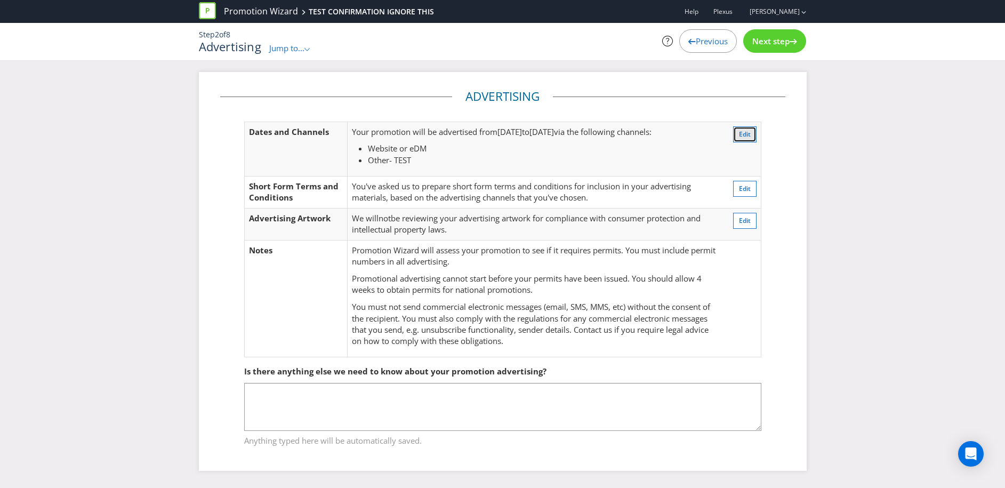
click at [746, 133] on span "Edit" at bounding box center [745, 134] width 12 height 9
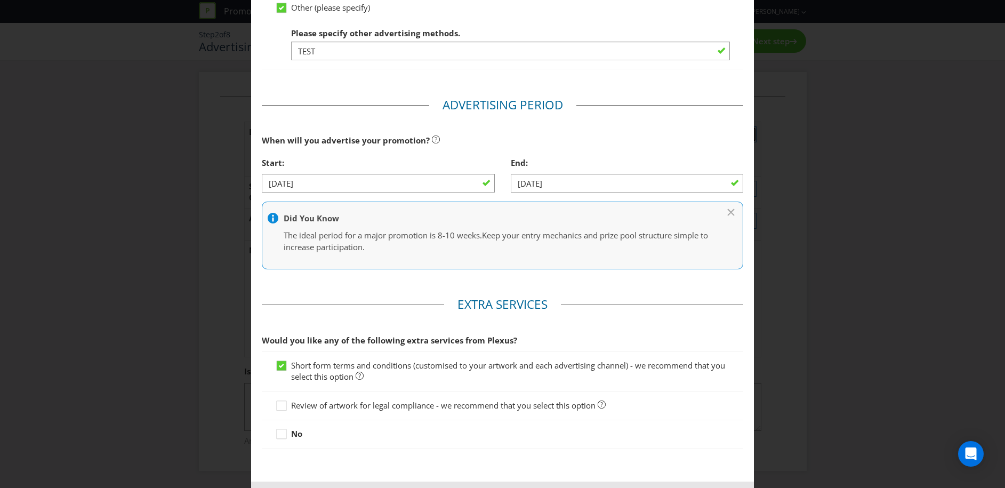
scroll to position [376, 0]
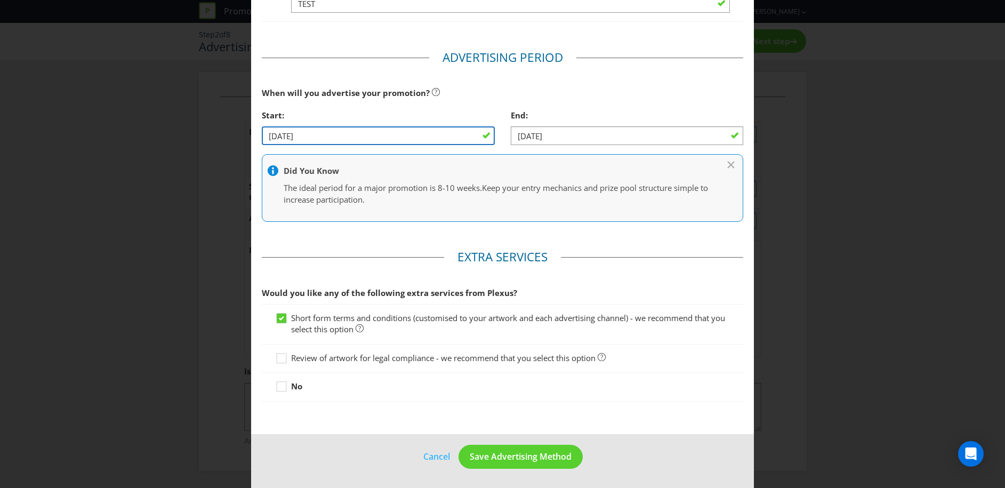
click at [459, 138] on input "30/09/25" at bounding box center [378, 135] width 232 height 19
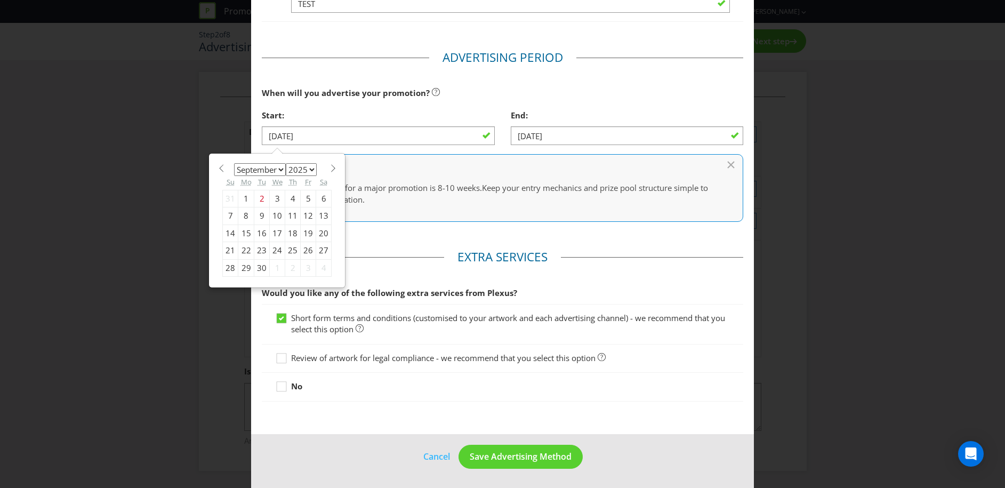
click at [330, 167] on span at bounding box center [333, 168] width 8 height 8
select select "9"
click at [276, 198] on div "1" at bounding box center [277, 198] width 15 height 17
type input "01/10/25"
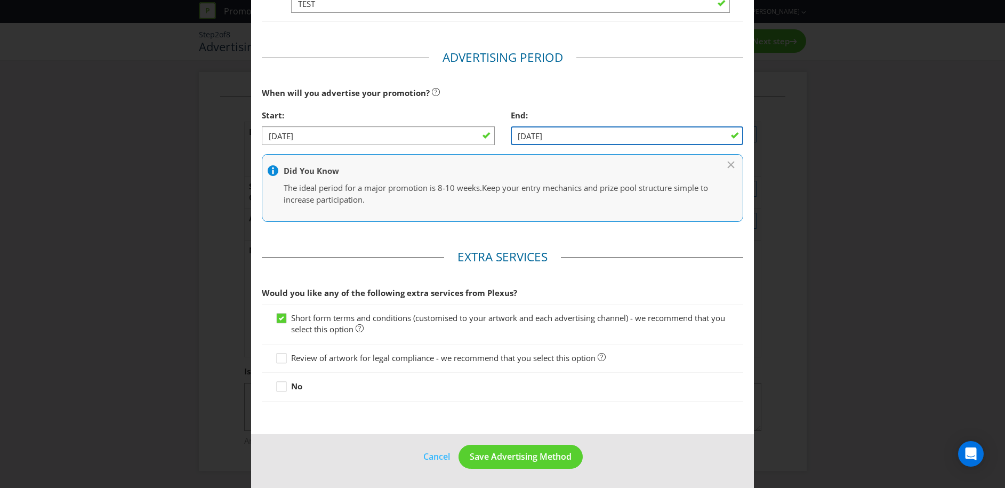
click at [714, 136] on input "18/10/25" at bounding box center [627, 135] width 232 height 19
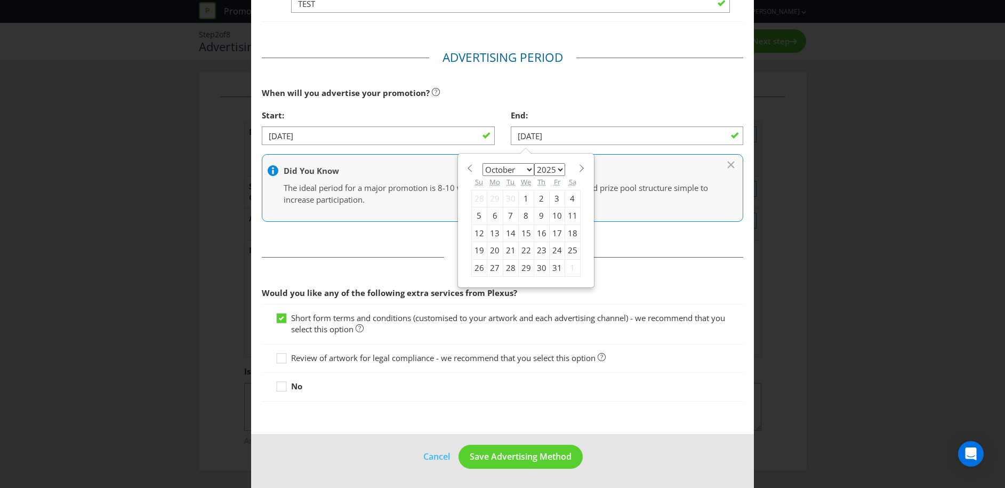
click at [556, 215] on div "10" at bounding box center [556, 215] width 15 height 17
type input "10/10/25"
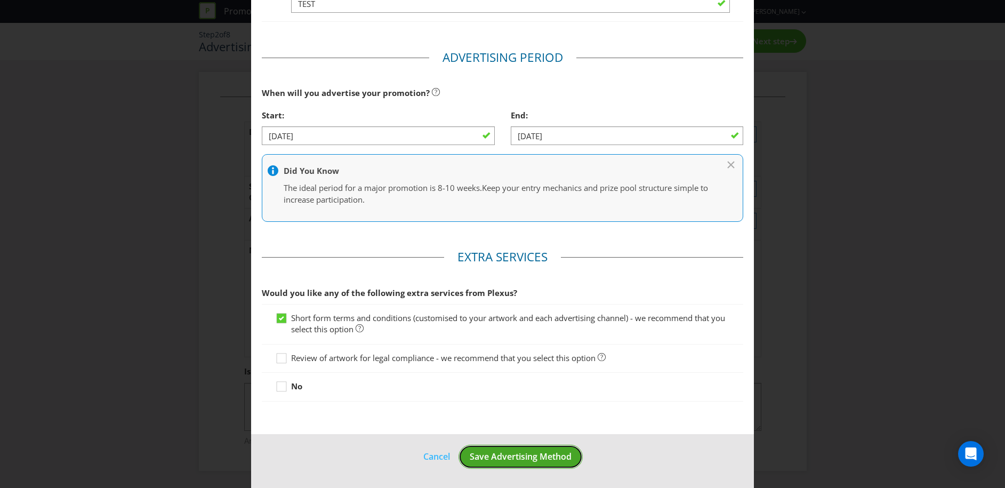
click at [492, 456] on span "Save Advertising Method" at bounding box center [521, 457] width 102 height 12
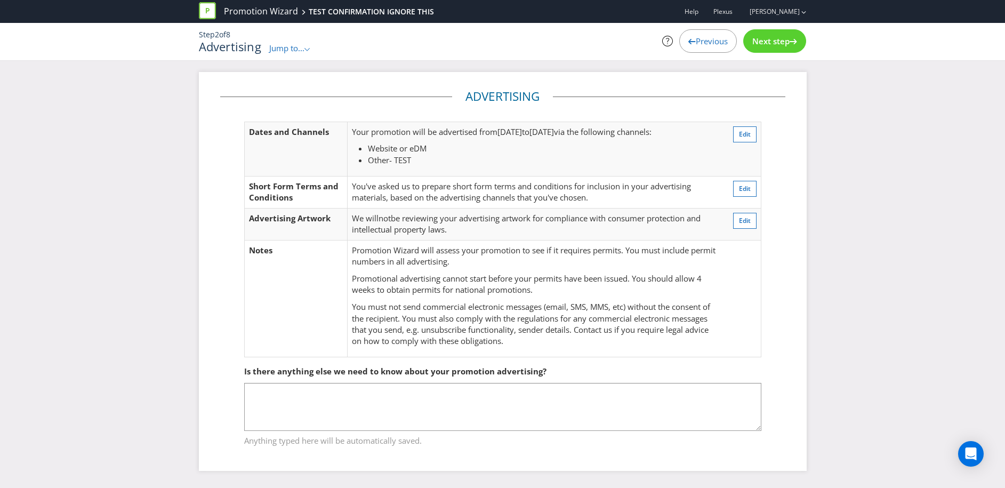
click at [437, 173] on td "Your promotion will be advertised from 01 Oct 2025 to 10 Oct 2025 via the follo…" at bounding box center [535, 149] width 375 height 54
click at [309, 50] on icon at bounding box center [306, 49] width 5 height 3
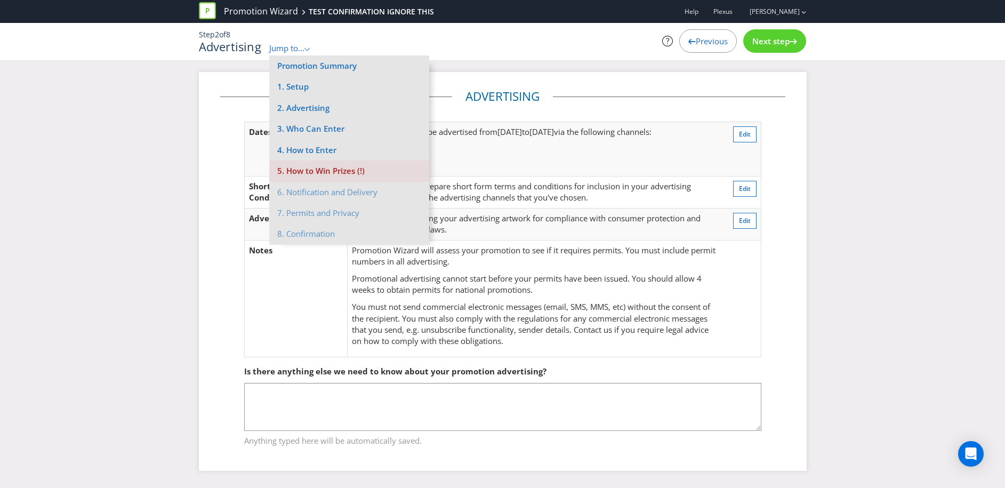
click at [335, 173] on li "5. How to Win Prizes (!)" at bounding box center [349, 170] width 160 height 21
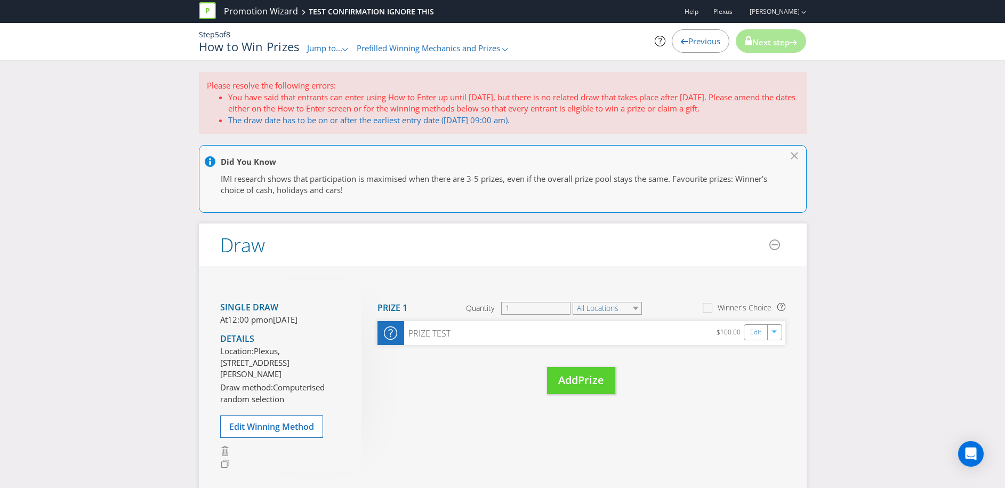
click at [349, 46] on div ".st0{fill-rule:evenodd;clip-rule:evenodd;}" at bounding box center [345, 48] width 6 height 11
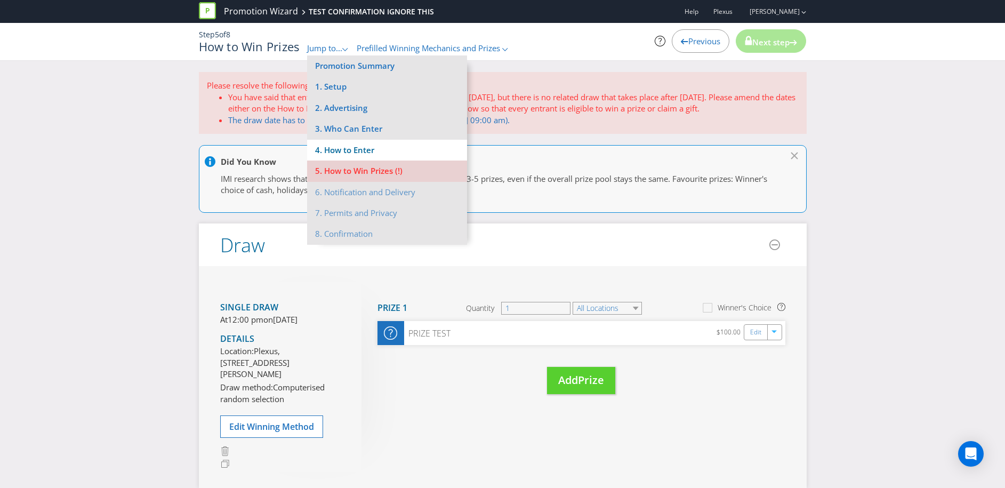
click at [367, 149] on li "4. How to Enter" at bounding box center [387, 150] width 160 height 21
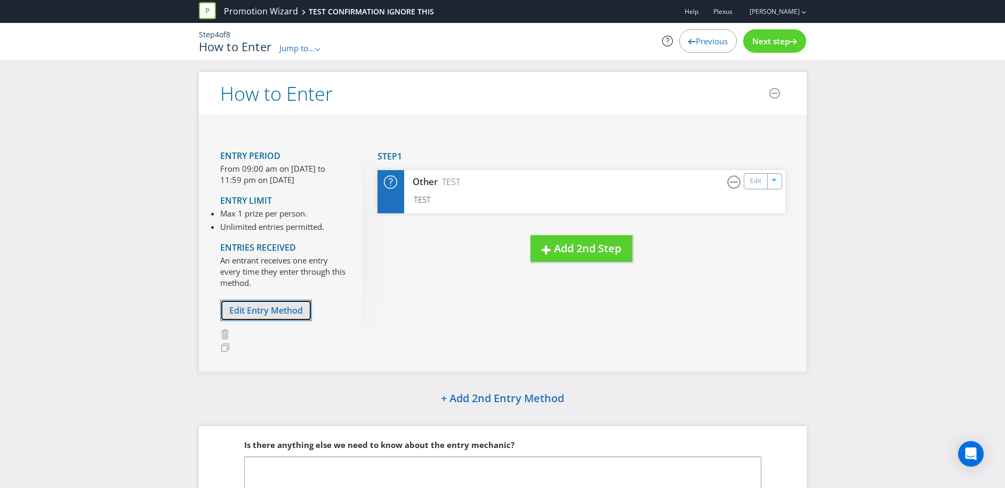
click at [272, 308] on span "Edit Entry Method" at bounding box center [266, 310] width 74 height 12
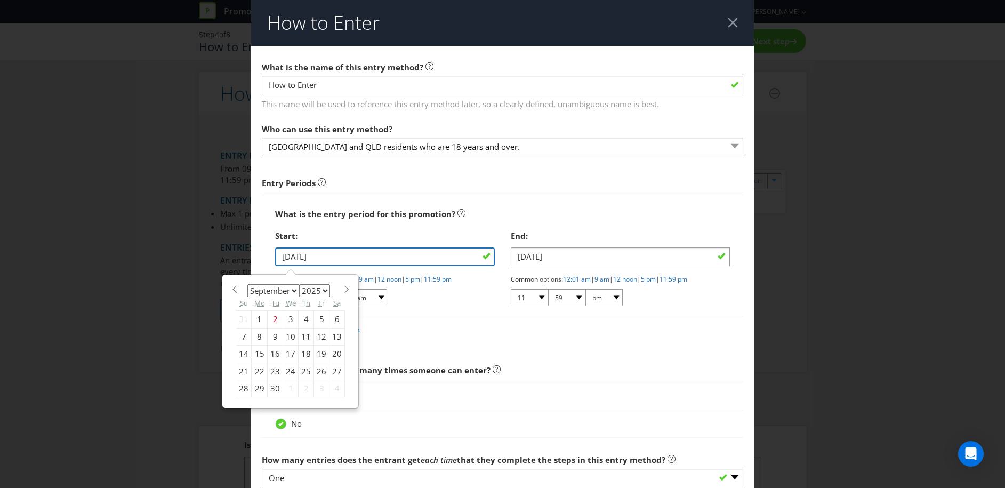
click at [486, 253] on input "24/09/25" at bounding box center [384, 256] width 219 height 19
click at [344, 290] on span at bounding box center [346, 289] width 8 height 8
select select "9"
click at [292, 317] on div "1" at bounding box center [290, 319] width 15 height 17
type input "01/10/25"
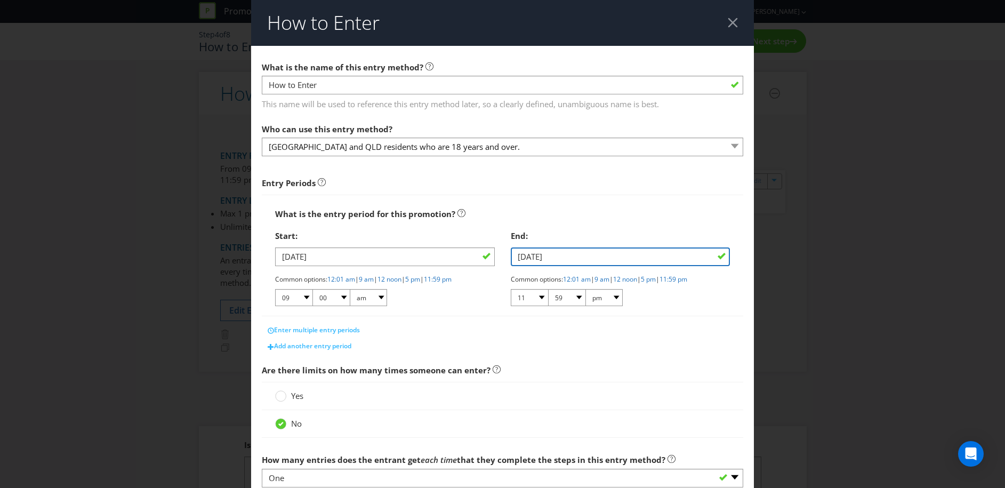
click at [607, 260] on input "16/10/25" at bounding box center [620, 256] width 219 height 19
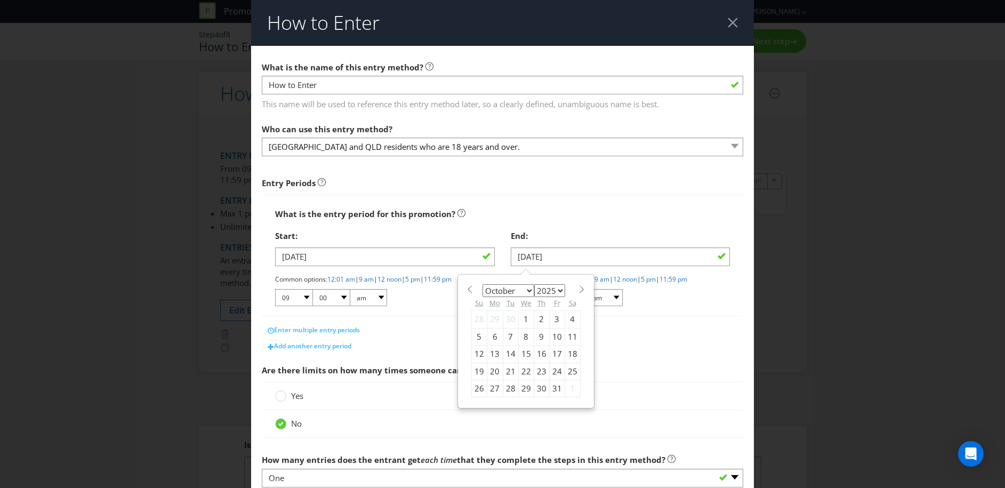
click at [554, 336] on div "10" at bounding box center [556, 336] width 15 height 17
type input "10/10/25"
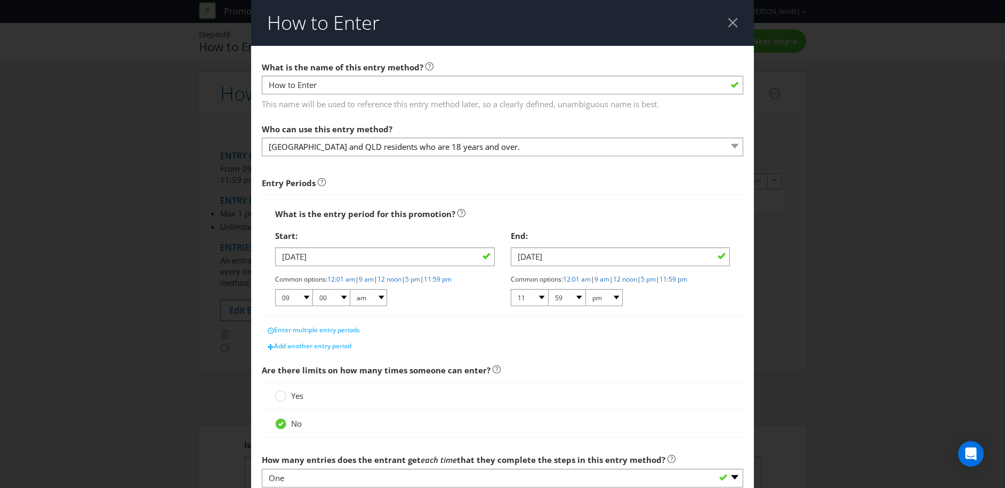
click at [556, 355] on main "What is the name of this entry method? How to Enter This name will be used to r…" at bounding box center [502, 323] width 503 height 554
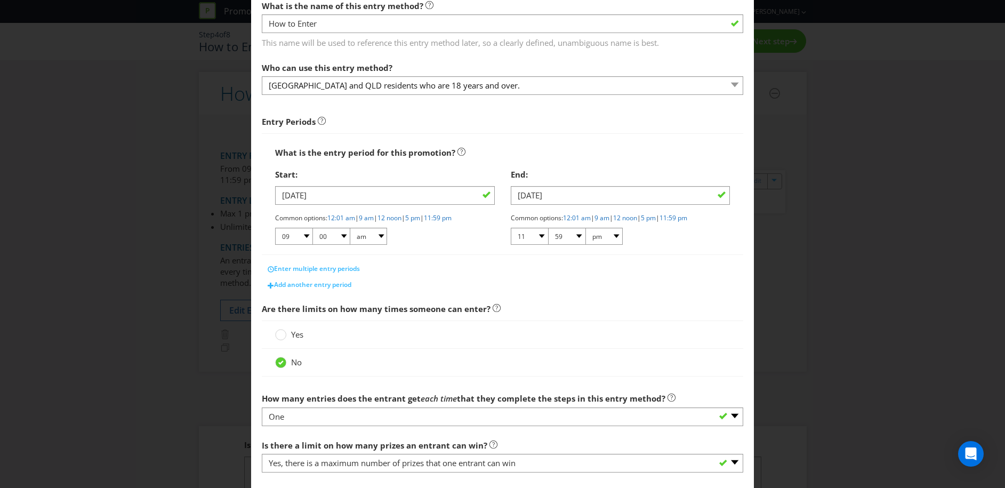
scroll to position [166, 0]
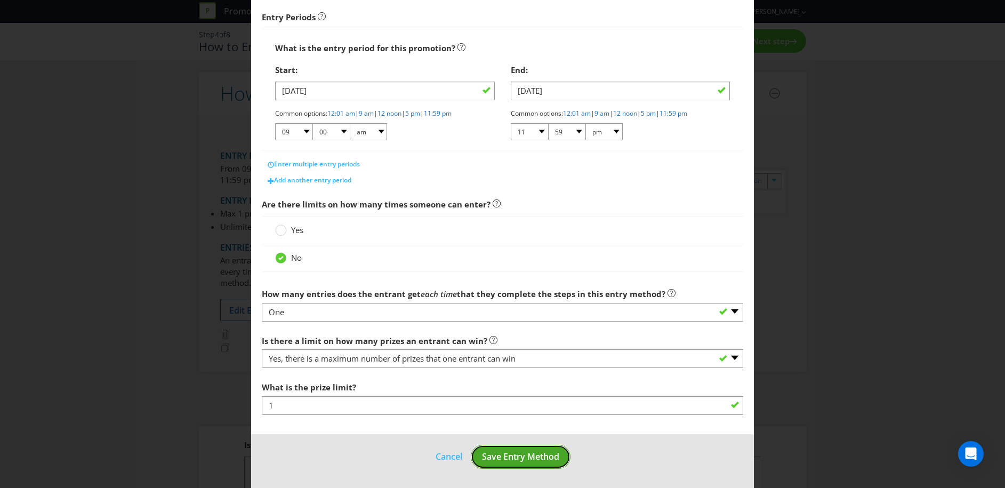
click at [519, 458] on span "Save Entry Method" at bounding box center [520, 457] width 77 height 12
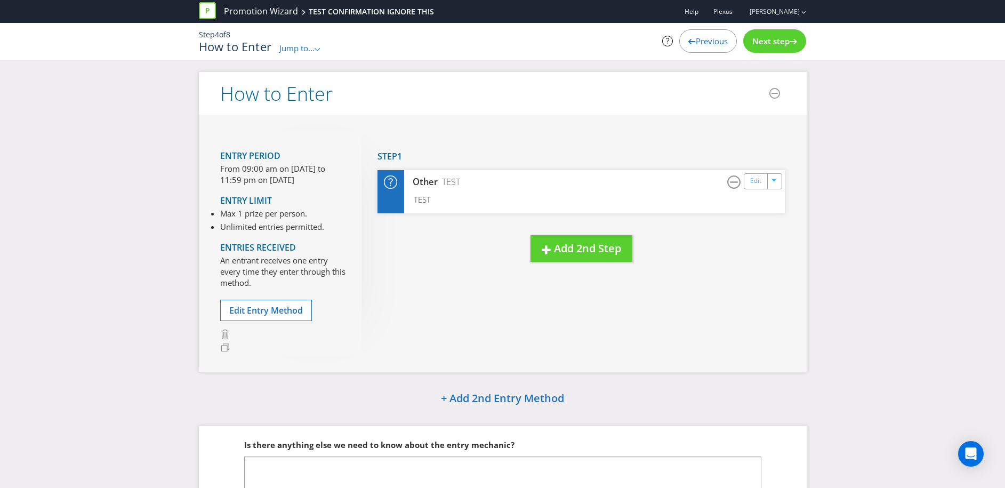
click at [458, 311] on div "Entry Period From 09:00 am on 01 Oct 2025 to 11:59 pm on 10 Oct 2025 Entry Limi…" at bounding box center [503, 243] width 608 height 256
click at [319, 51] on icon at bounding box center [317, 49] width 5 height 3
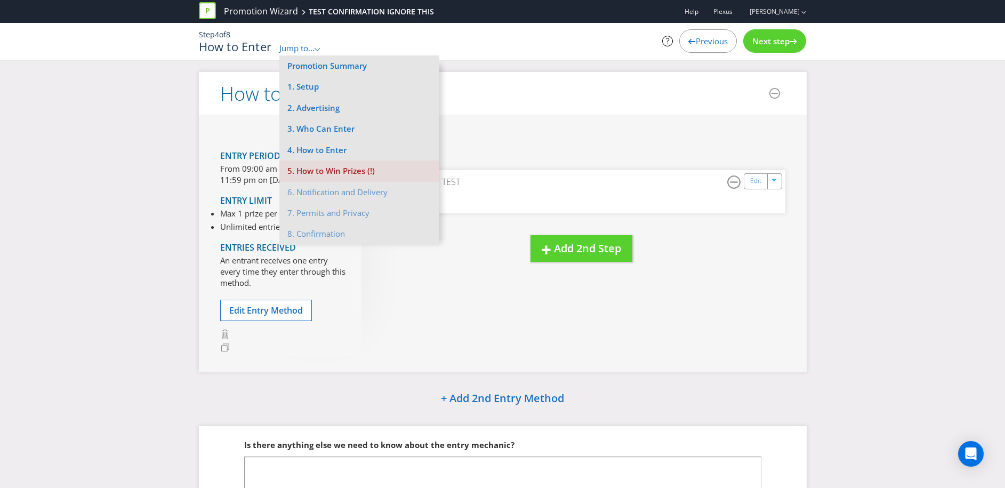
click at [329, 173] on li "5. How to Win Prizes (!)" at bounding box center [359, 170] width 160 height 21
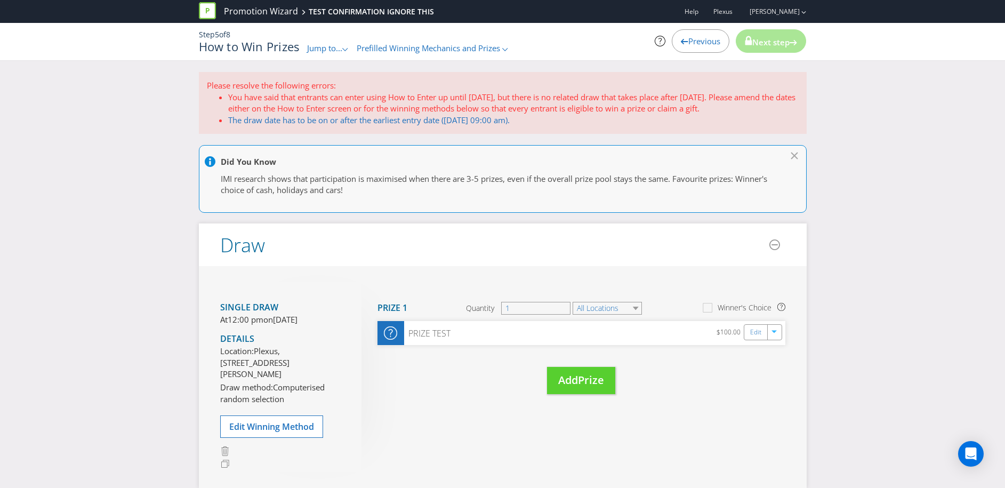
click at [348, 50] on icon ".st0{fill-rule:evenodd;clip-rule:evenodd;}" at bounding box center [344, 49] width 5 height 3
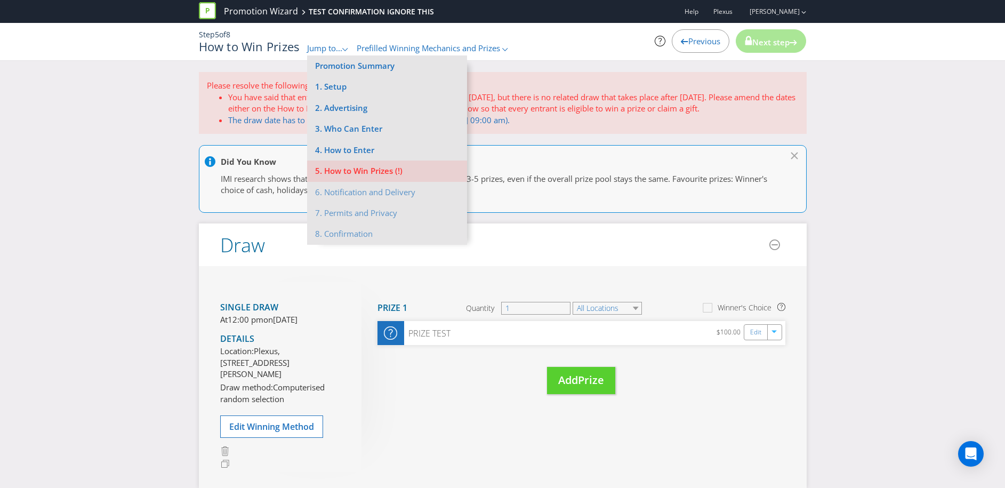
click at [490, 138] on div "Please resolve the following errors: You have said that entrants can enter usin…" at bounding box center [503, 372] width 624 height 600
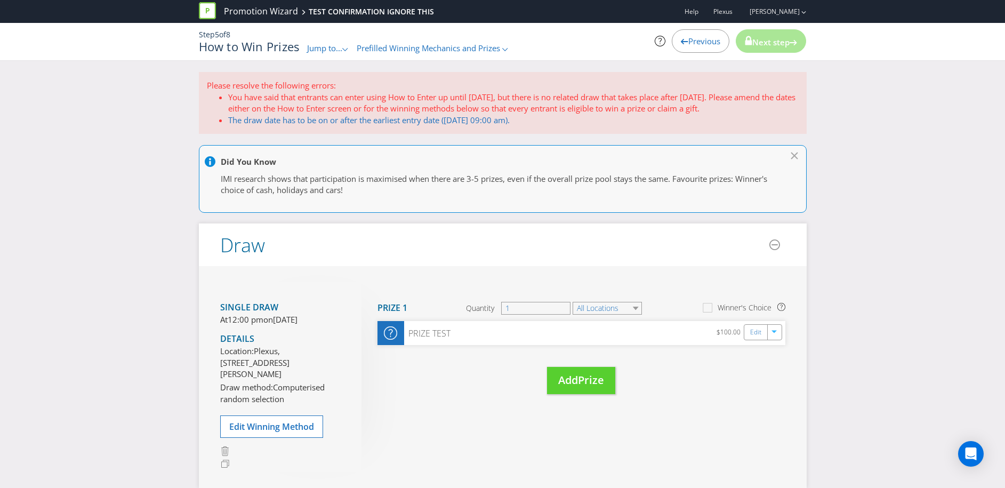
click at [348, 50] on icon ".st0{fill-rule:evenodd;clip-rule:evenodd;}" at bounding box center [344, 49] width 5 height 3
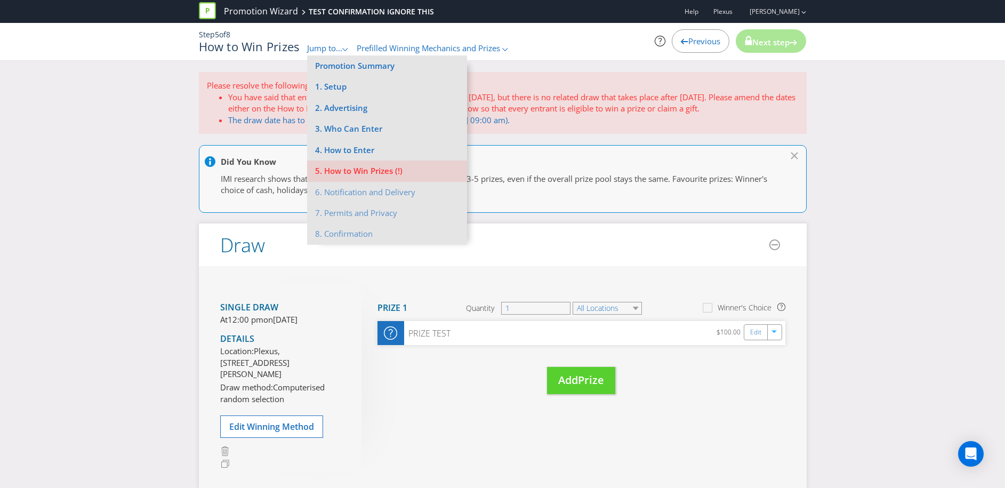
click at [415, 376] on div "Move Here Drag here to move prize Prize 1 Quantity 1 All Locations Winner's Cho…" at bounding box center [574, 348] width 424 height 133
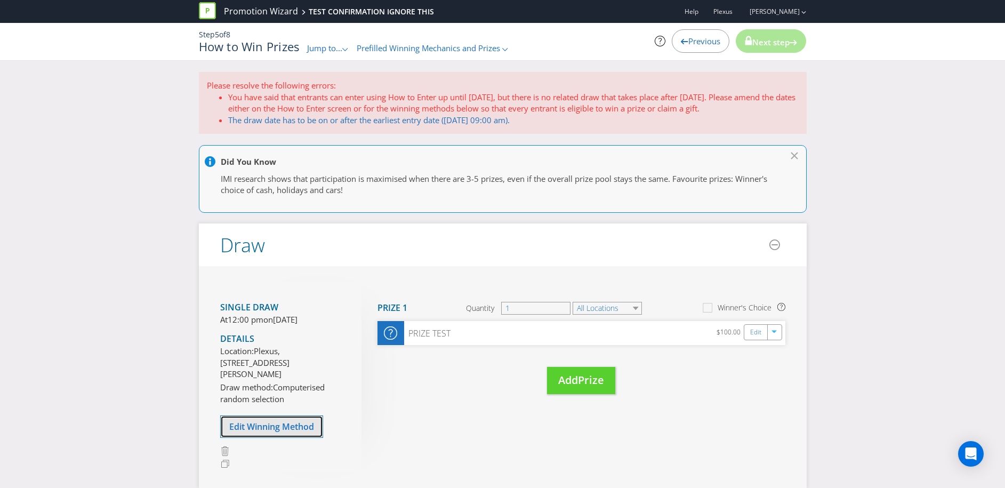
click at [275, 432] on span "Edit Winning Method" at bounding box center [271, 427] width 85 height 12
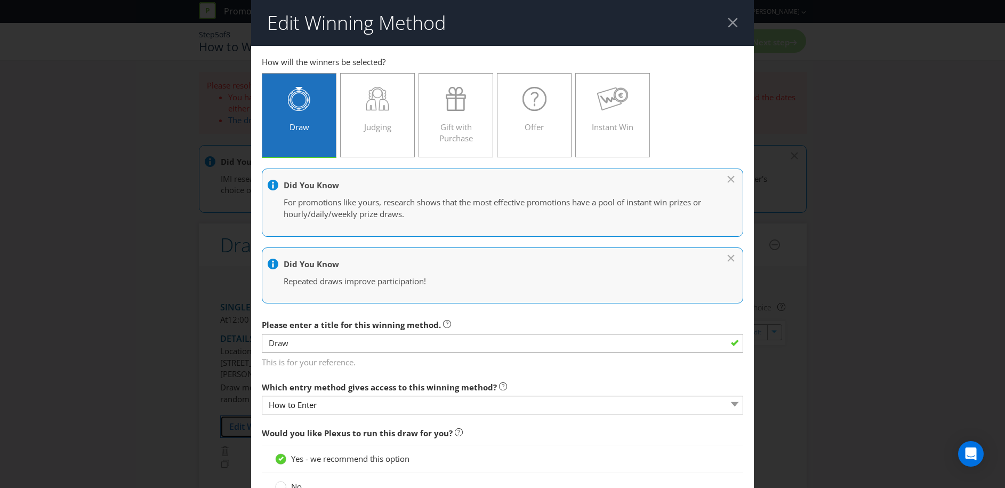
scroll to position [429, 0]
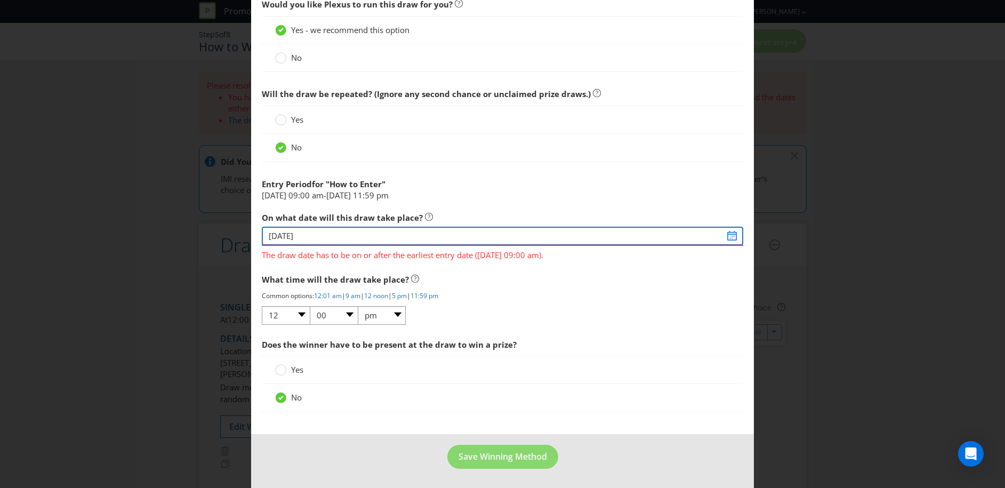
click at [732, 235] on input "04/08/25" at bounding box center [502, 236] width 481 height 19
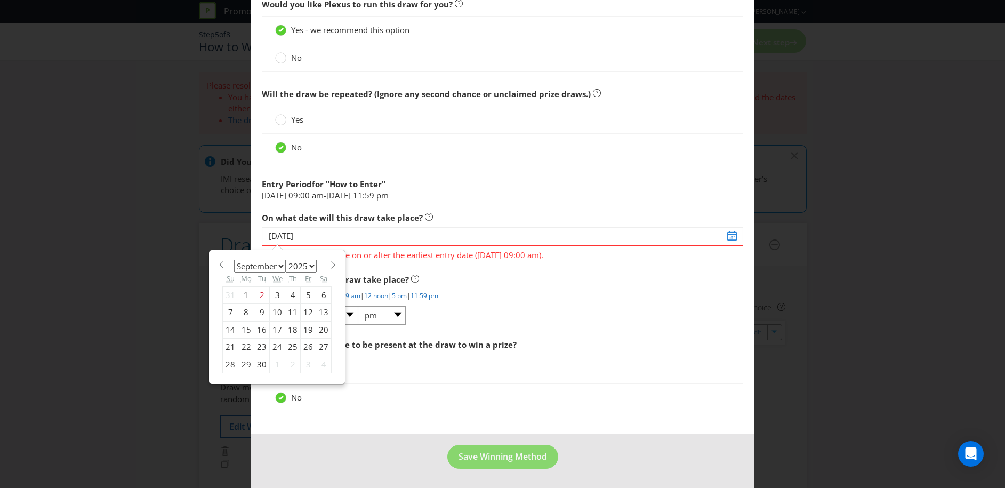
click at [334, 263] on span at bounding box center [333, 265] width 8 height 8
select select "9"
click at [246, 330] on div "13" at bounding box center [246, 329] width 16 height 17
type input "13/10/25"
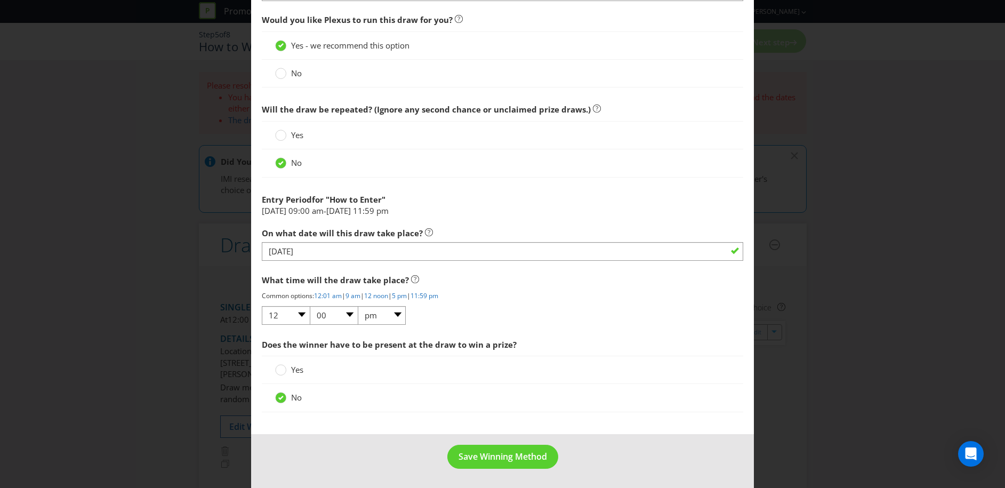
scroll to position [413, 0]
click at [508, 456] on span "Save Winning Method" at bounding box center [503, 457] width 89 height 12
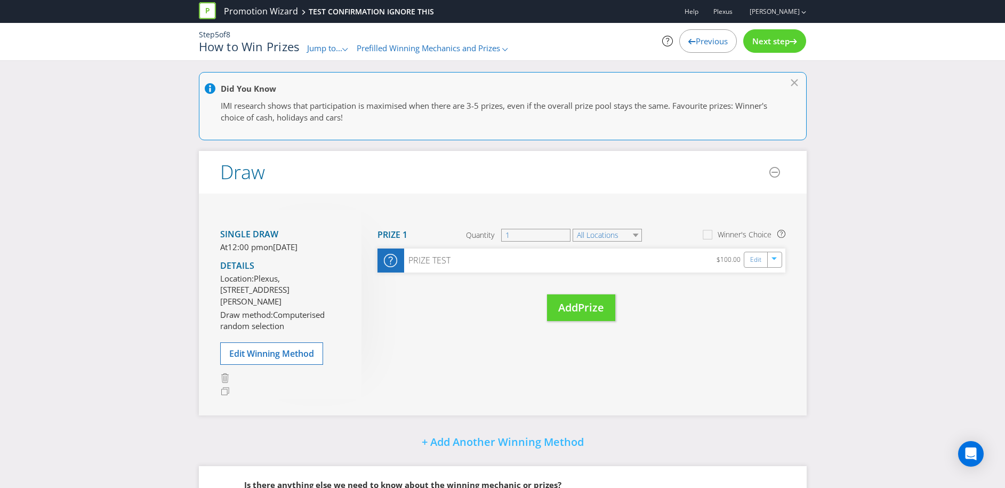
click at [346, 48] on icon ".st0{fill-rule:evenodd;clip-rule:evenodd;}" at bounding box center [344, 49] width 5 height 3
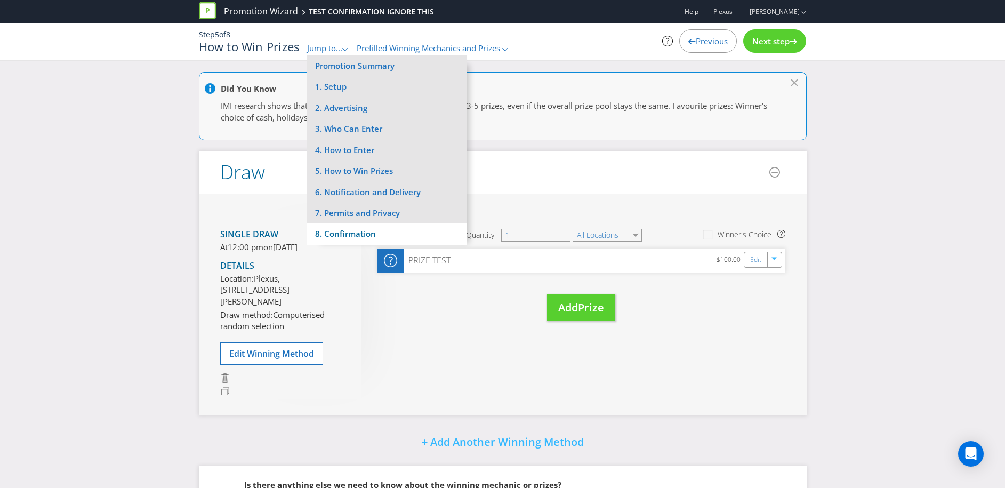
click at [358, 234] on li "8. Confirmation" at bounding box center [387, 233] width 160 height 21
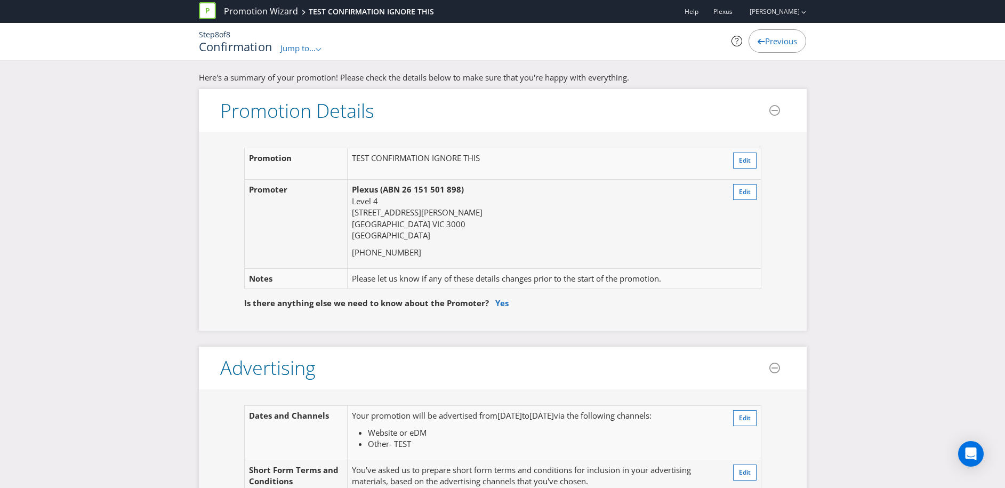
click at [220, 230] on fieldset "Promotion TEST CONFIRMATION IGNORE THIS Edit Promoter Plexus (ABN 26 151 501 89…" at bounding box center [502, 224] width 565 height 152
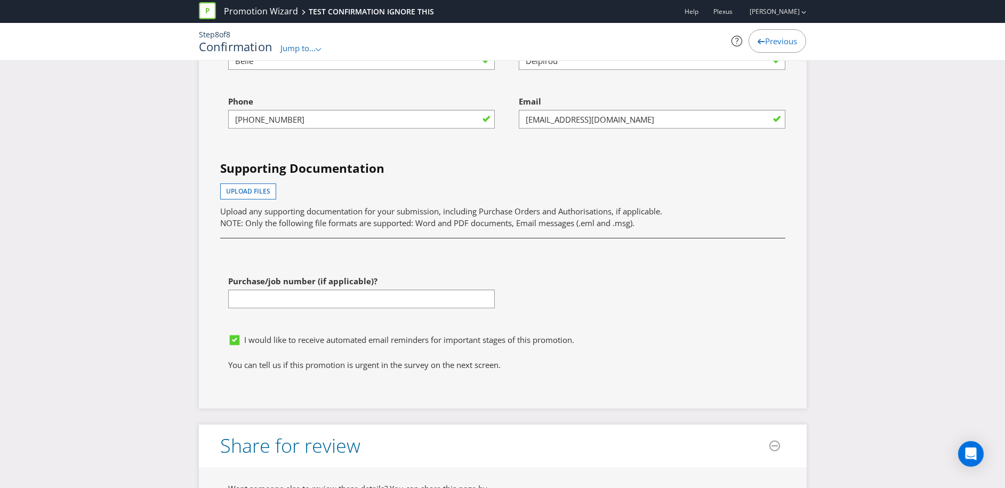
scroll to position [2823, 0]
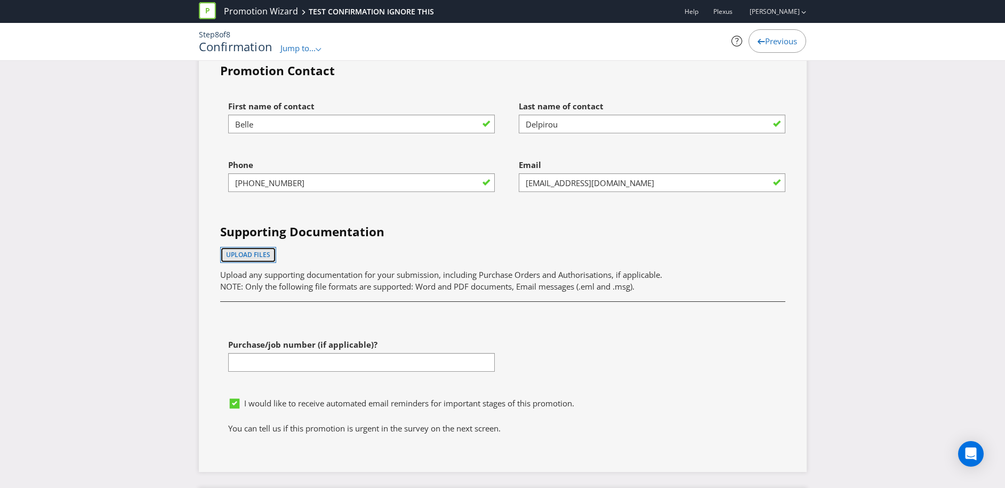
click at [251, 255] on span "Upload files" at bounding box center [248, 254] width 44 height 9
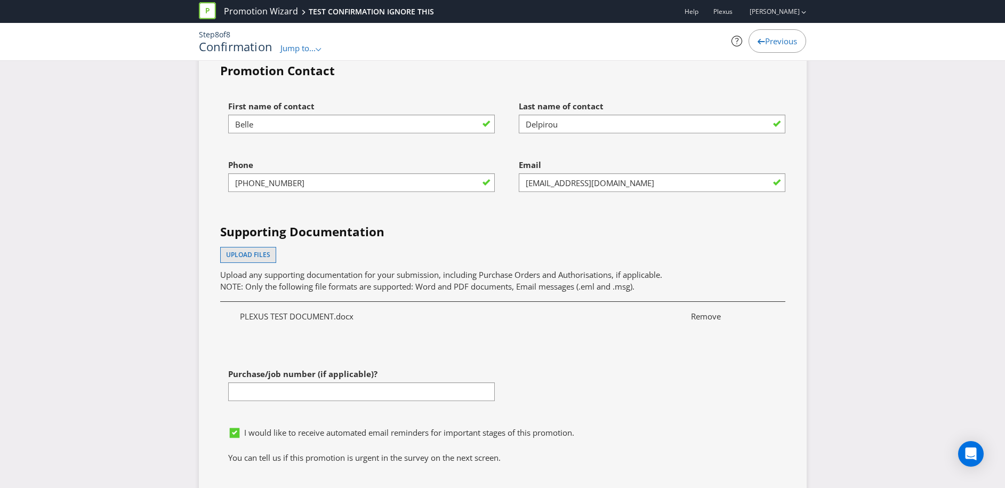
click at [472, 360] on div "First name of contact Belle Last name of contact Delpirou Phone (03) 9908 3784 …" at bounding box center [502, 258] width 581 height 326
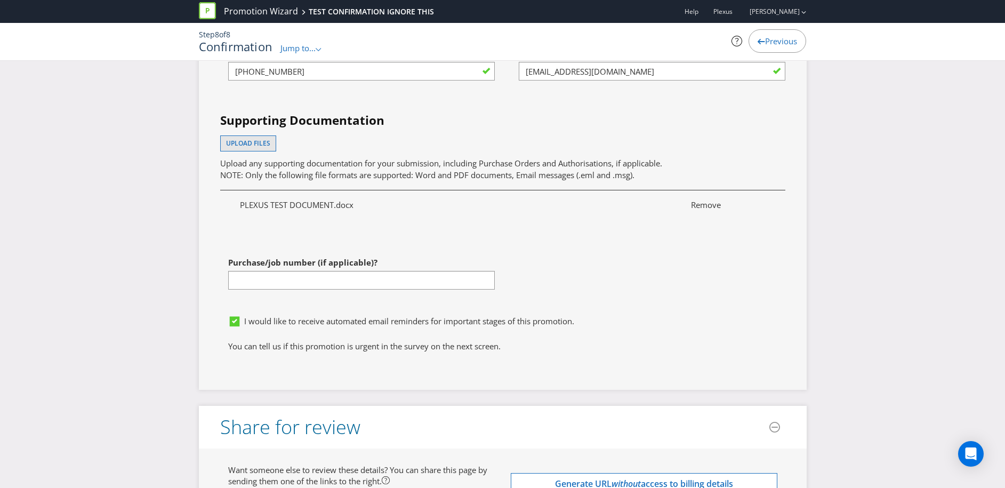
scroll to position [2955, 0]
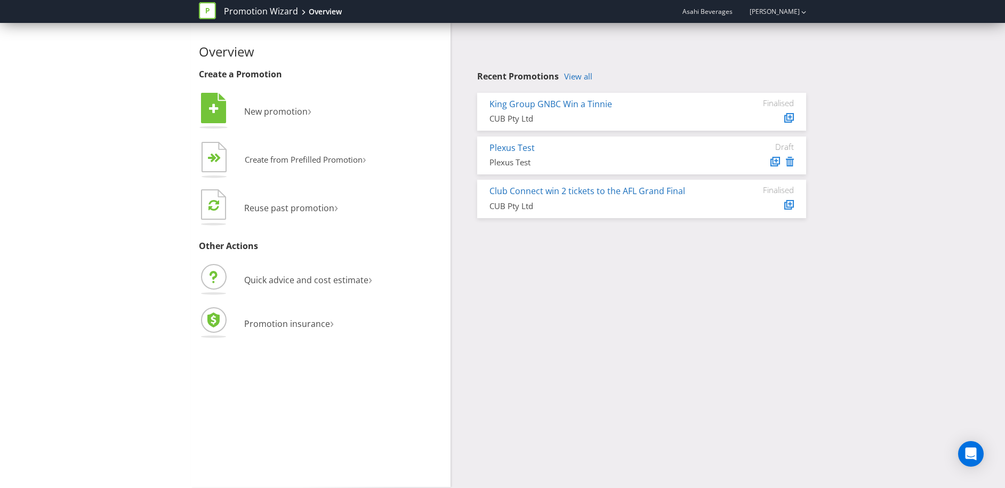
click at [647, 316] on div "Overview Create a Promotion  New promotion ›   Create from Prefilled Promoti…" at bounding box center [503, 255] width 624 height 464
click at [501, 149] on link "Plexus Test" at bounding box center [511, 148] width 45 height 12
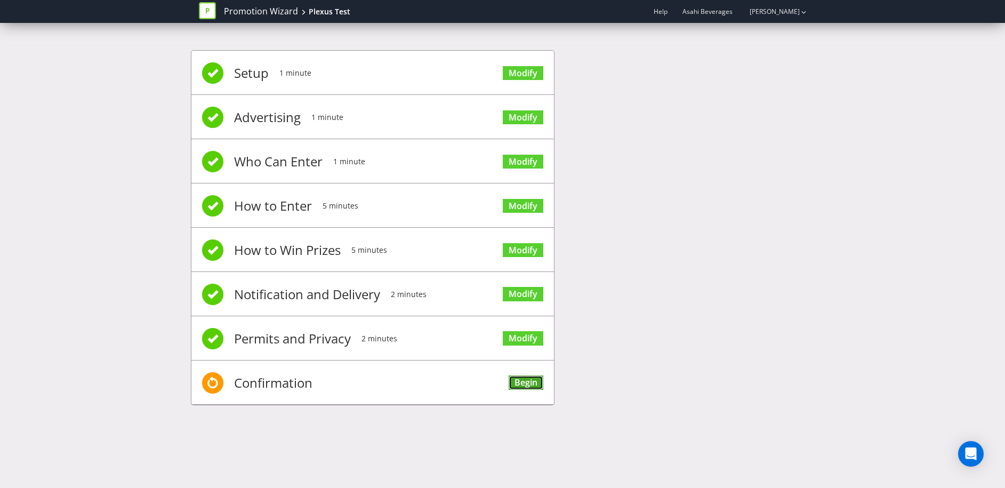
click at [524, 382] on link "Begin" at bounding box center [526, 382] width 35 height 14
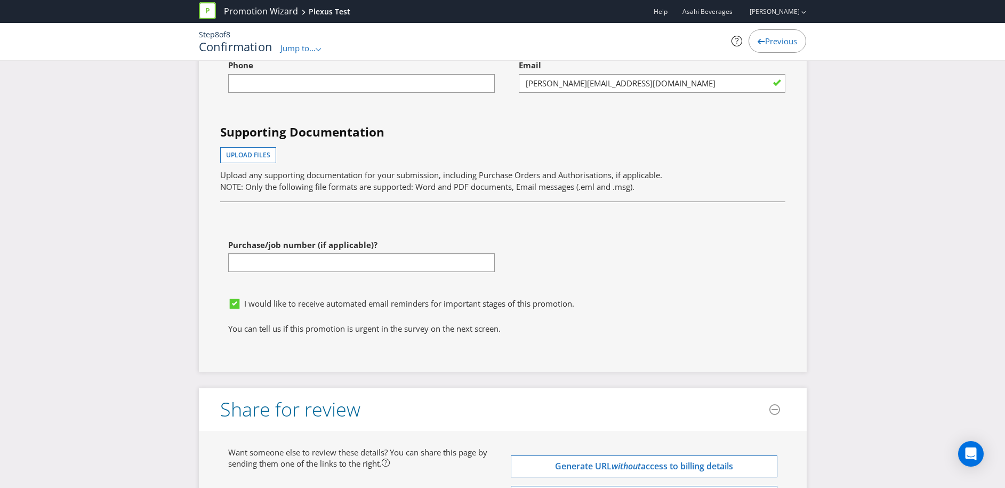
scroll to position [3127, 0]
click at [253, 155] on span "Upload files" at bounding box center [248, 152] width 44 height 9
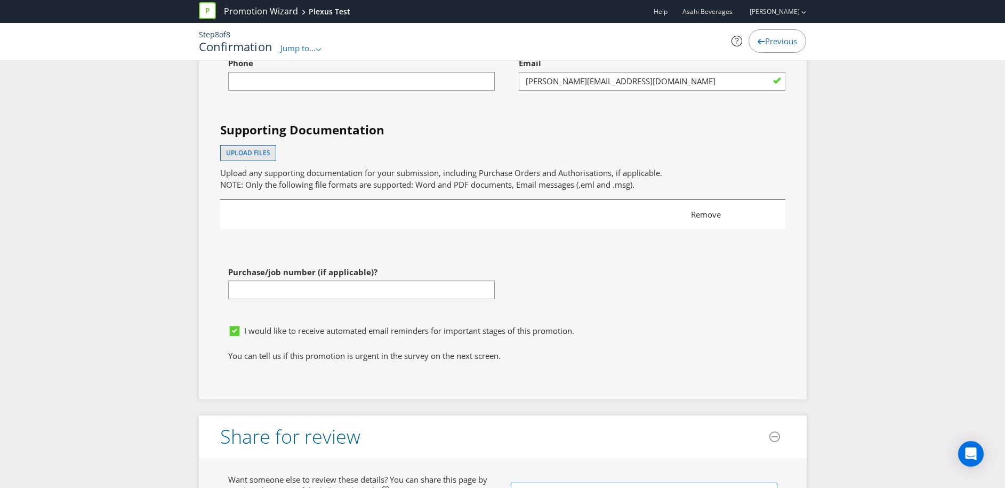
click at [700, 215] on span "Remove" at bounding box center [728, 214] width 90 height 11
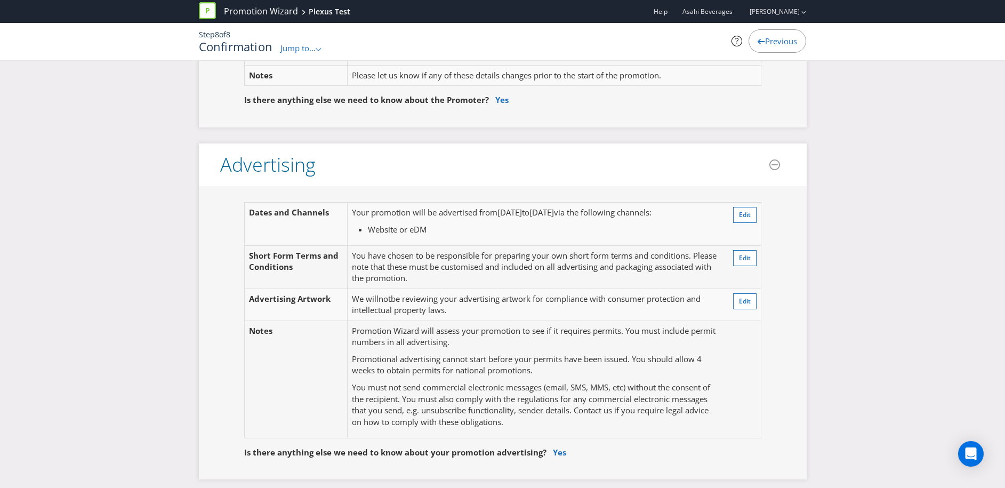
scroll to position [83, 0]
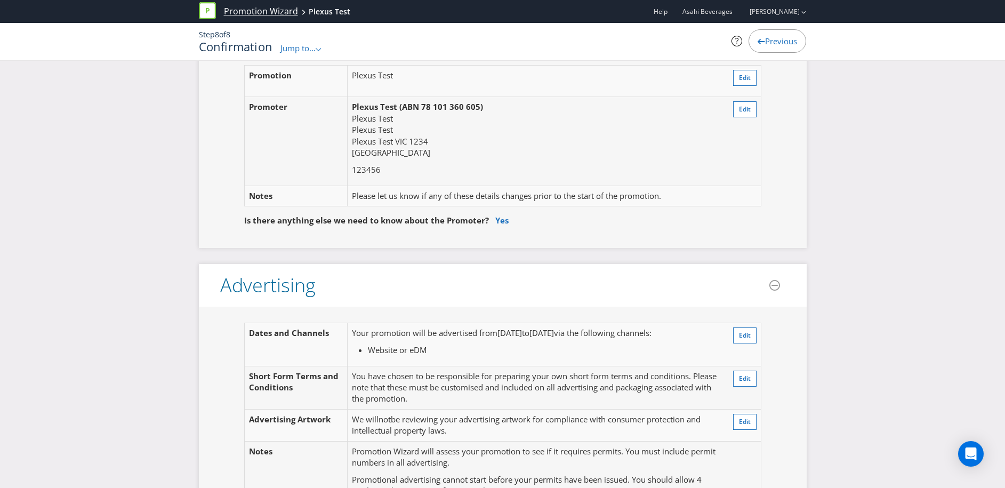
click at [269, 13] on link "Promotion Wizard" at bounding box center [261, 11] width 74 height 12
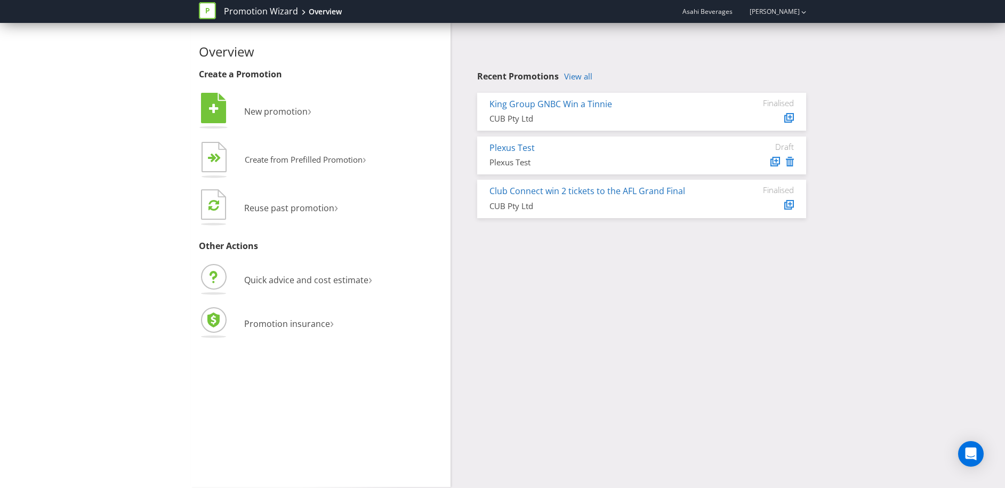
click at [552, 293] on div "Overview Create a Promotion  New promotion ›   Create from Prefilled Promoti…" at bounding box center [503, 255] width 624 height 464
click at [816, 63] on div "Overview Create a Promotion  New promotion ›   Create from Prefilled Promoti…" at bounding box center [502, 255] width 1005 height 464
click at [284, 112] on span "New promotion" at bounding box center [275, 112] width 63 height 12
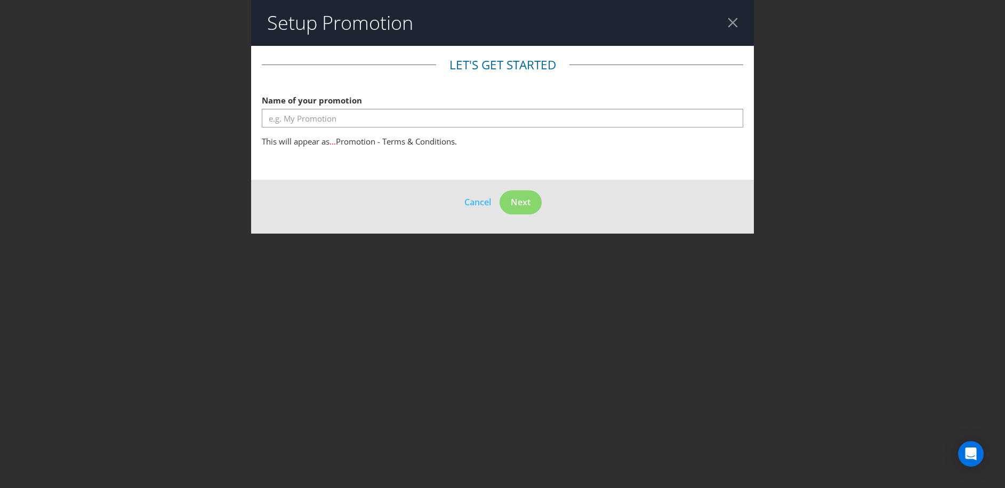
click at [316, 127] on div at bounding box center [502, 127] width 481 height 1
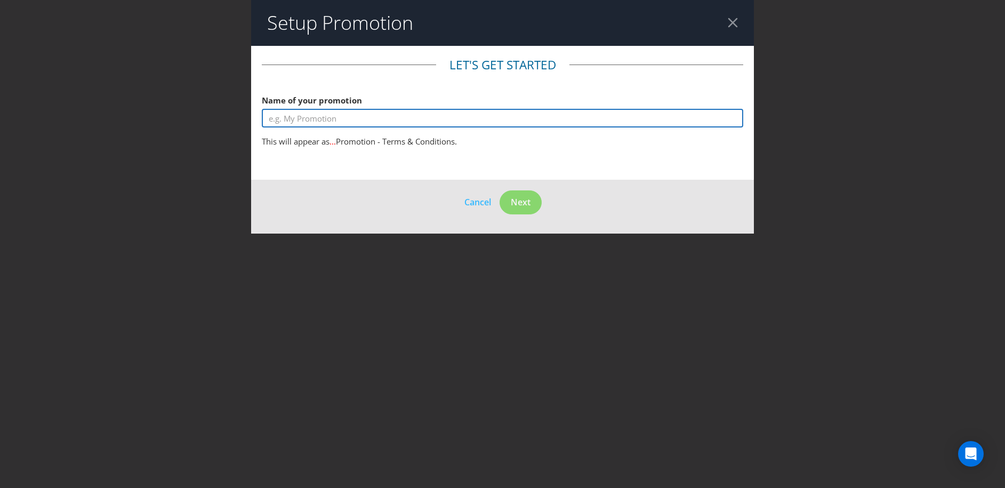
click at [317, 121] on input "text" at bounding box center [502, 118] width 481 height 19
type input "Plexus test 2"
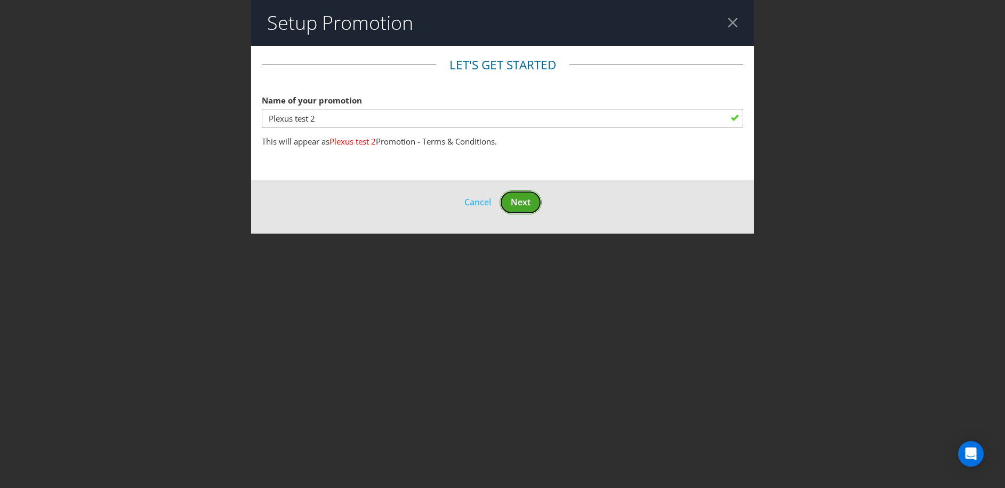
click at [517, 201] on span "Next" at bounding box center [521, 202] width 20 height 12
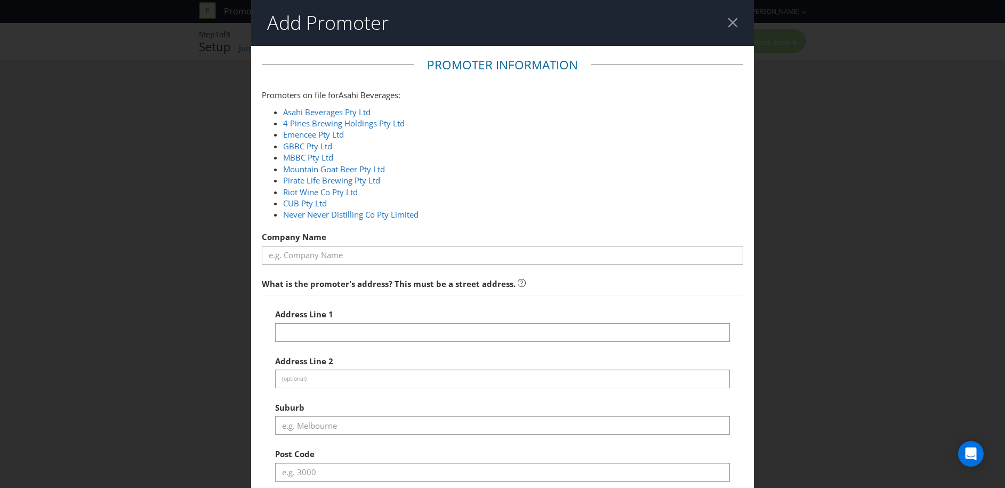
click at [733, 20] on div at bounding box center [733, 23] width 10 height 10
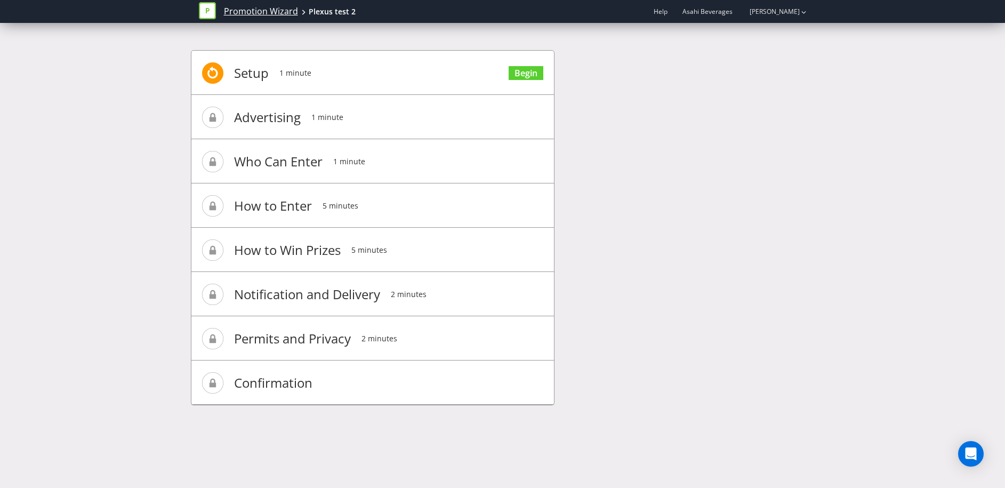
click at [275, 12] on link "Promotion Wizard" at bounding box center [261, 11] width 74 height 12
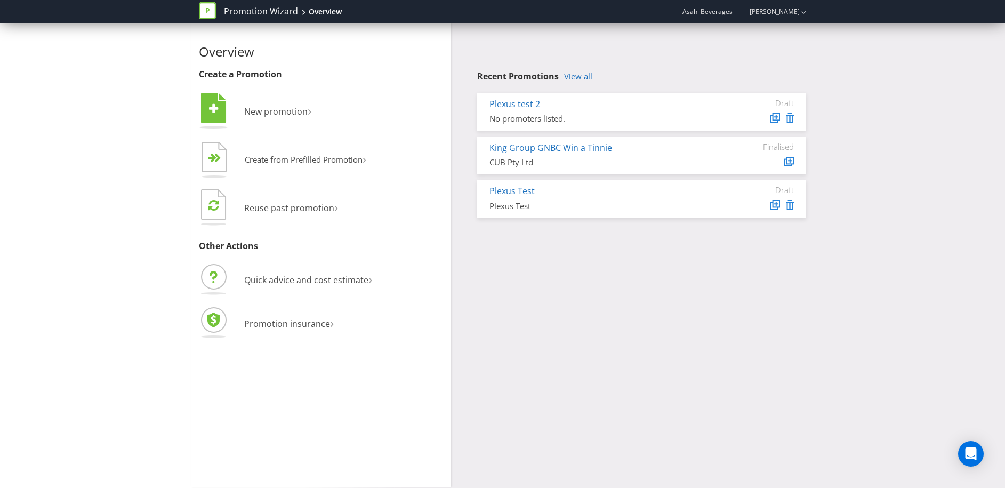
click at [615, 243] on div "Overview Create a Promotion  New promotion ›   Create from Prefilled Promoti…" at bounding box center [503, 255] width 624 height 464
click at [792, 117] on icon at bounding box center [790, 118] width 8 height 10
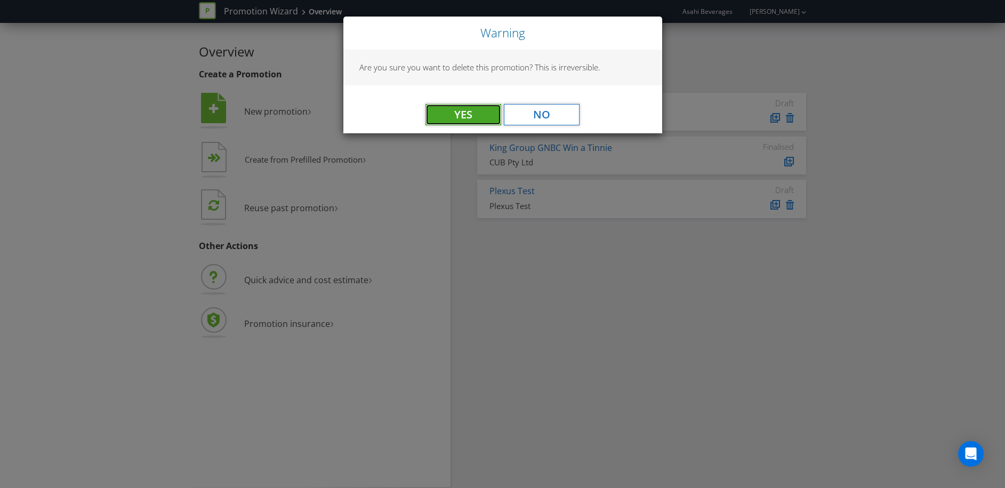
click at [468, 119] on button "Yes" at bounding box center [464, 114] width 76 height 21
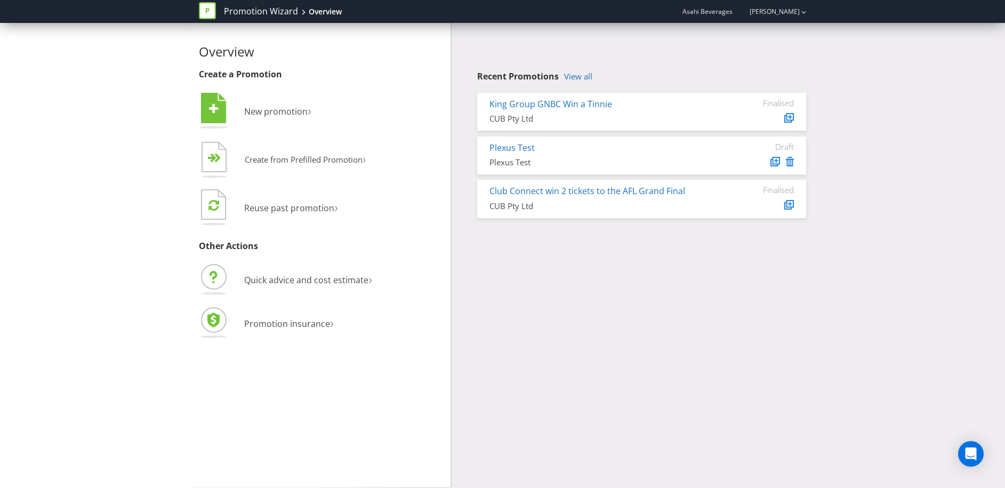
click at [493, 267] on div "Overview Create a Promotion  New promotion ›   Create from Prefilled Promoti…" at bounding box center [503, 255] width 624 height 464
click at [497, 147] on link "Plexus Test" at bounding box center [511, 148] width 45 height 12
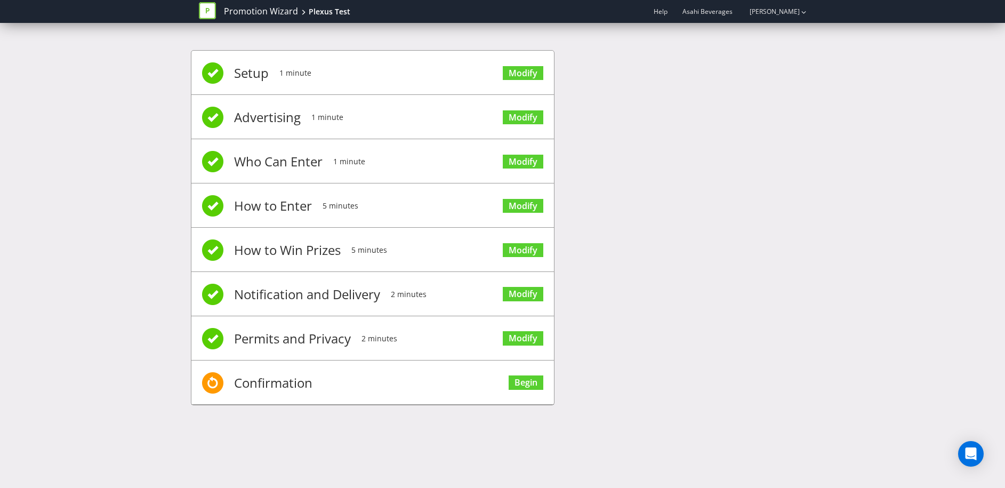
click at [669, 128] on div "Setup 1 minute Modify Advertising 1 minute Modify Who Can Enter 1 minute Modify…" at bounding box center [503, 233] width 624 height 398
click at [775, 10] on link "Rochelle Athan" at bounding box center [769, 11] width 61 height 9
click at [789, 37] on strong "Logout" at bounding box center [798, 33] width 27 height 11
